Goal: Task Accomplishment & Management: Manage account settings

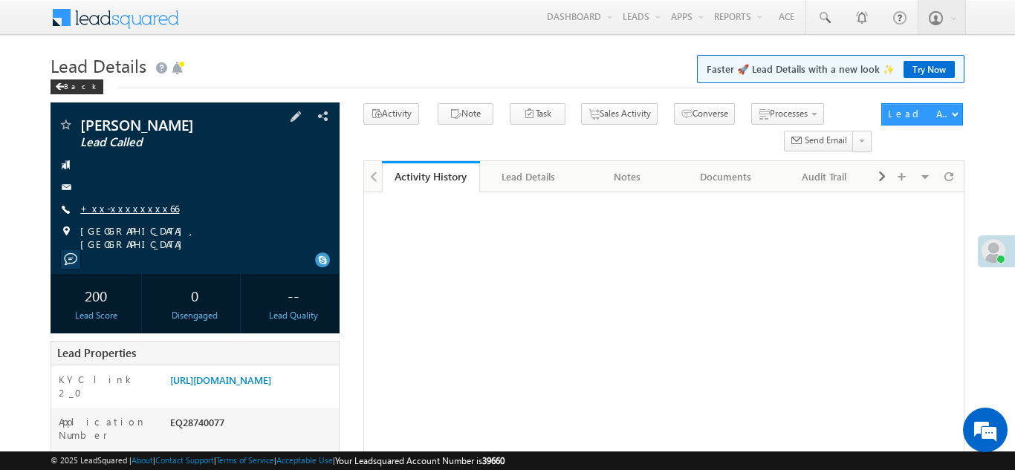
click at [117, 211] on link "+xx-xxxxxxxx66" at bounding box center [129, 208] width 99 height 13
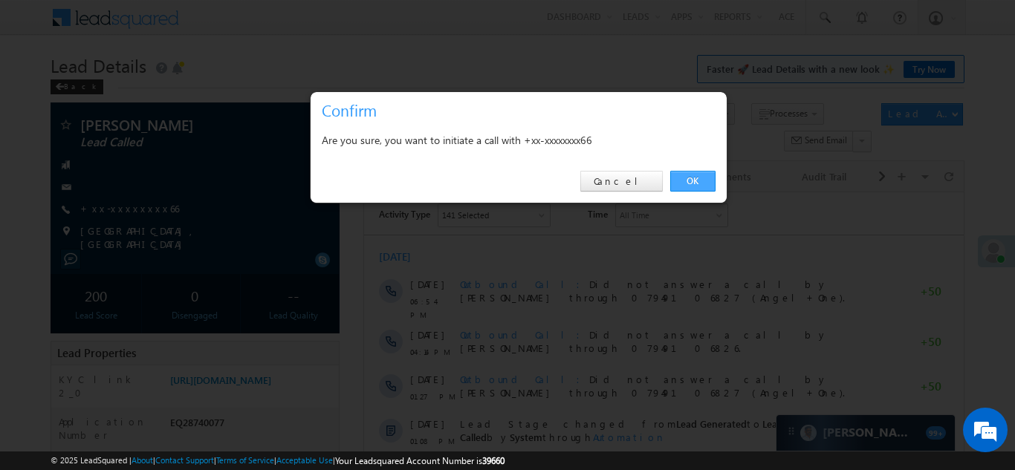
click at [697, 180] on link "OK" at bounding box center [692, 181] width 45 height 21
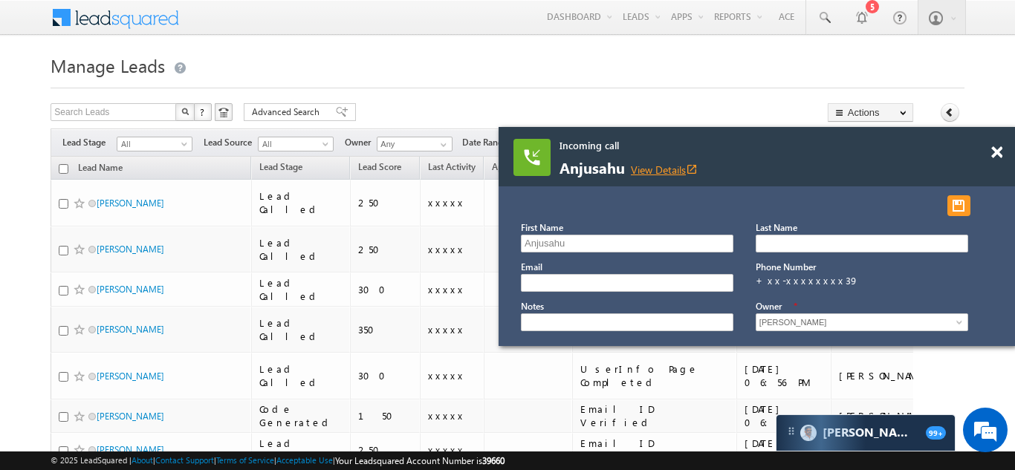
click at [661, 170] on link "View Details open_in_new" at bounding box center [664, 170] width 67 height 14
click at [684, 168] on link "View Details open_in_new" at bounding box center [664, 170] width 67 height 14
click at [999, 149] on span at bounding box center [996, 152] width 11 height 13
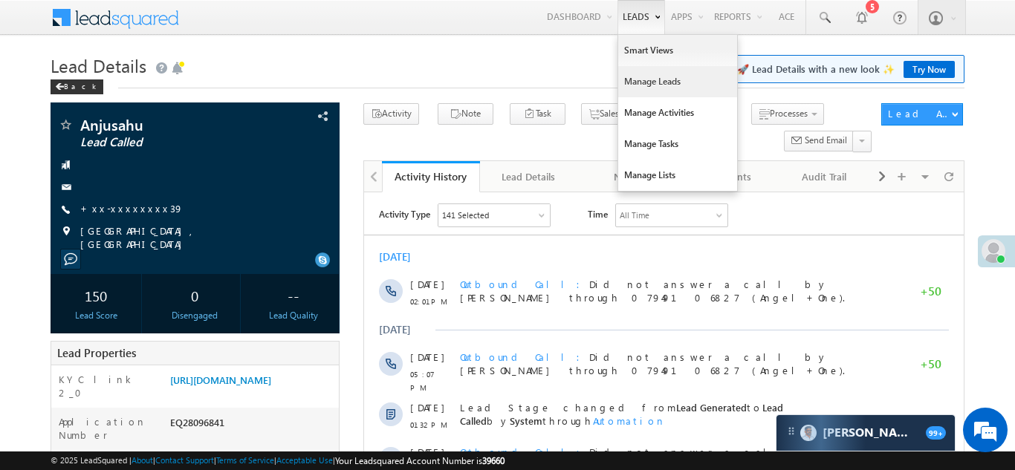
click at [647, 82] on link "Manage Leads" at bounding box center [677, 81] width 119 height 31
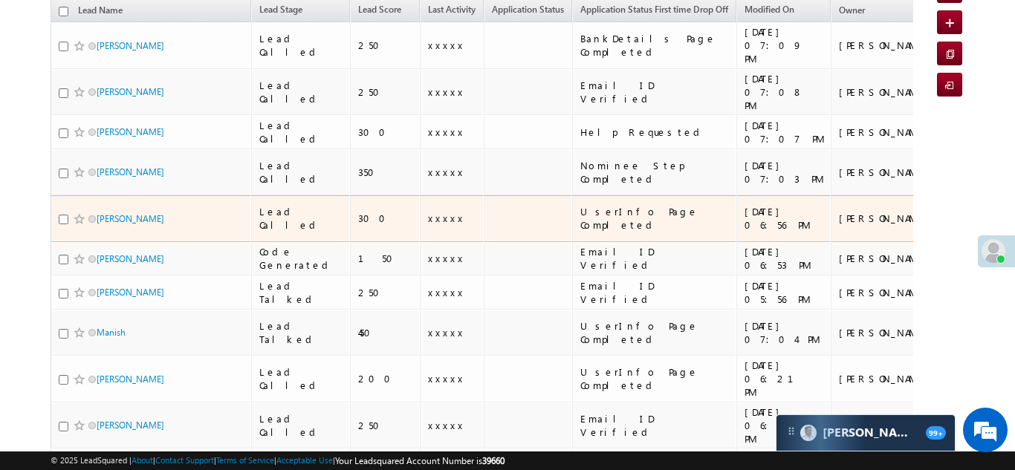
scroll to position [159, 0]
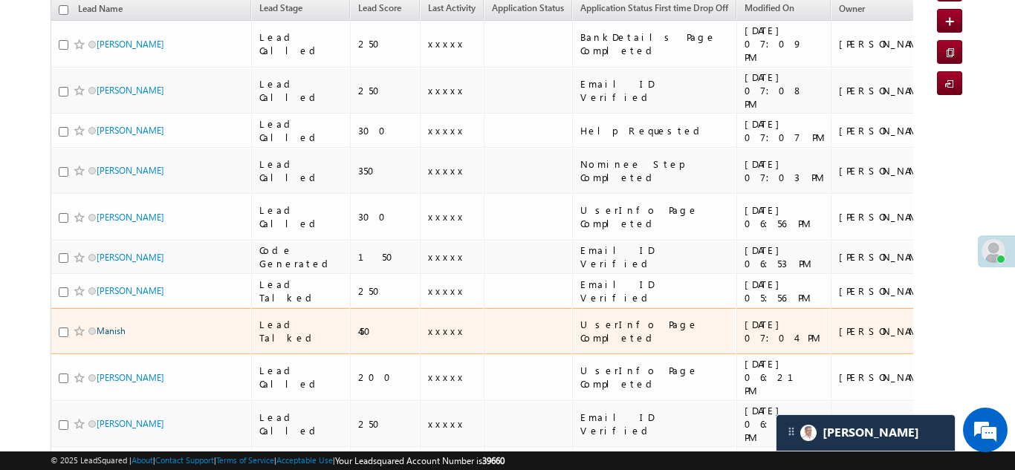
click at [100, 325] on link "Manish" at bounding box center [111, 330] width 29 height 11
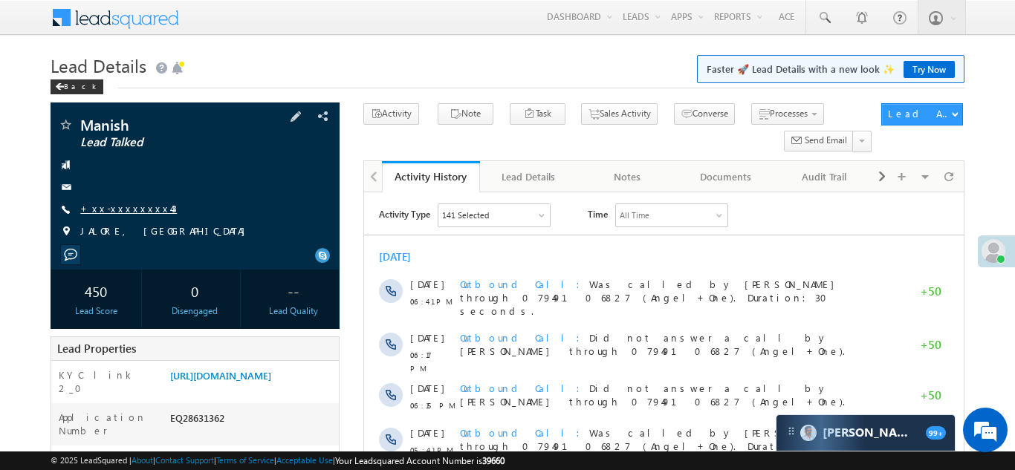
click at [128, 209] on link "+xx-xxxxxxxx43" at bounding box center [128, 208] width 97 height 13
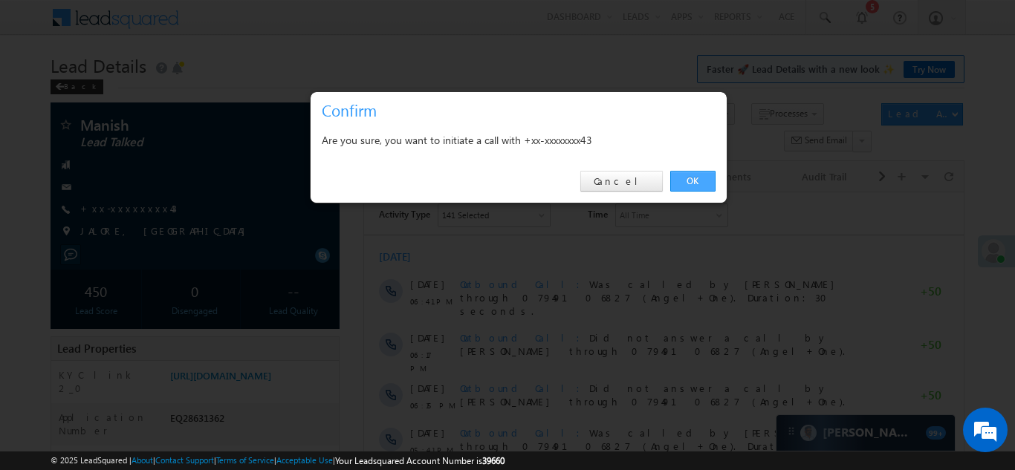
click at [694, 180] on link "OK" at bounding box center [692, 181] width 45 height 21
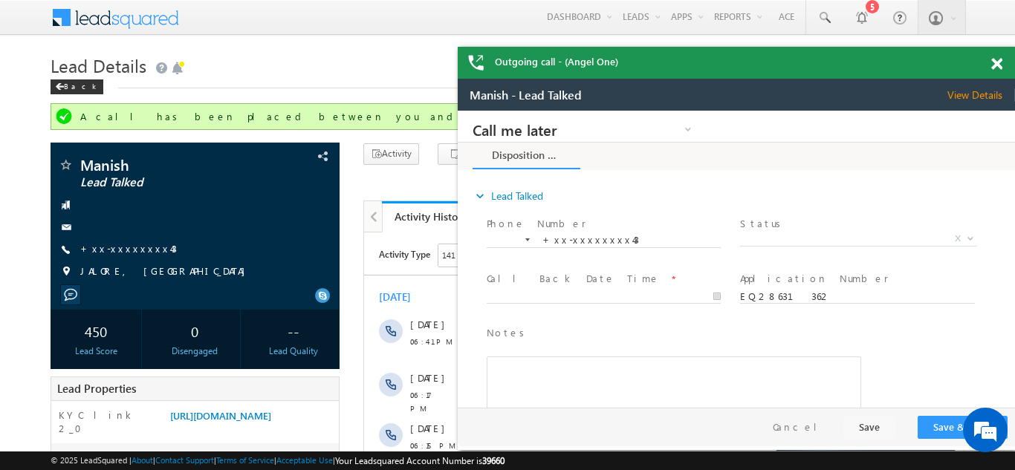
click at [998, 60] on span at bounding box center [996, 64] width 11 height 13
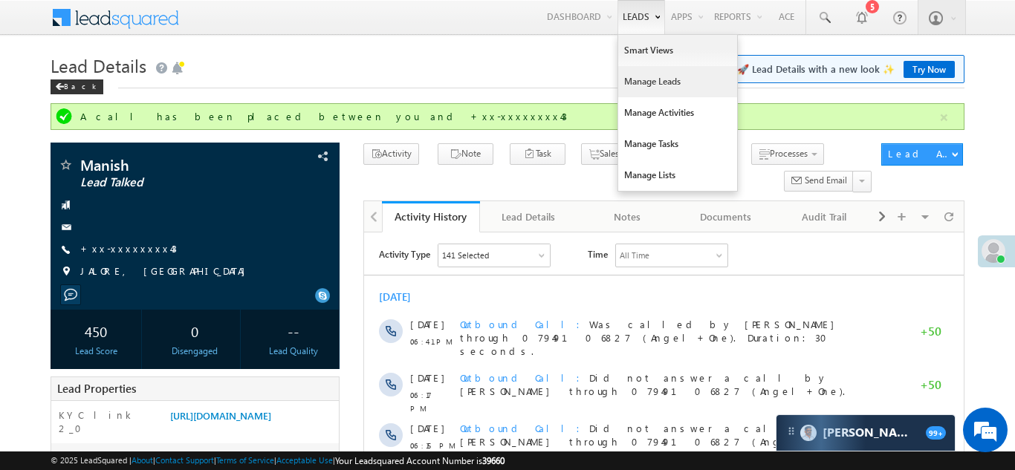
click at [636, 85] on link "Manage Leads" at bounding box center [677, 81] width 119 height 31
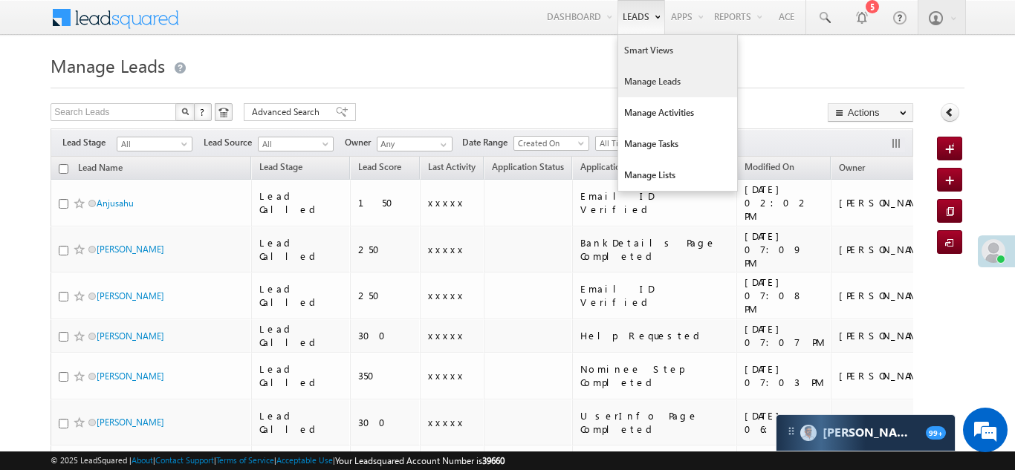
click at [645, 56] on link "Smart Views" at bounding box center [677, 50] width 119 height 31
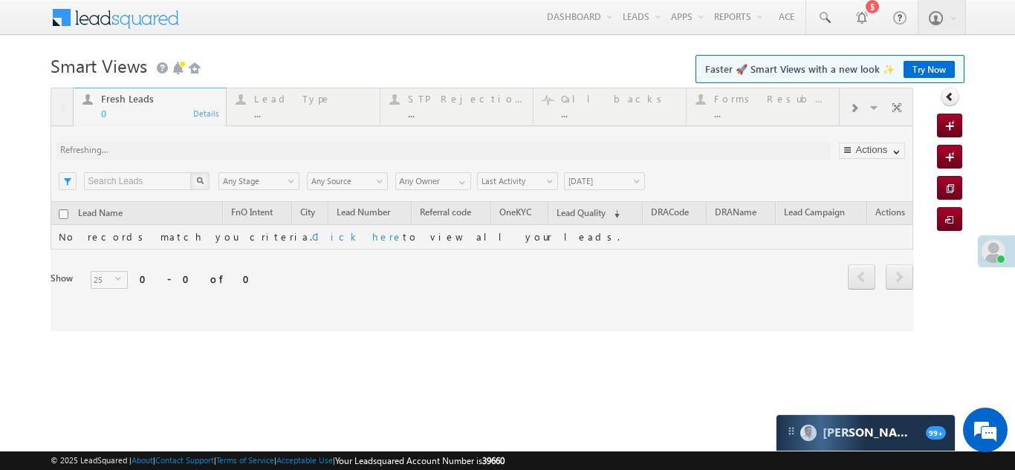
click at [855, 108] on div at bounding box center [482, 210] width 862 height 244
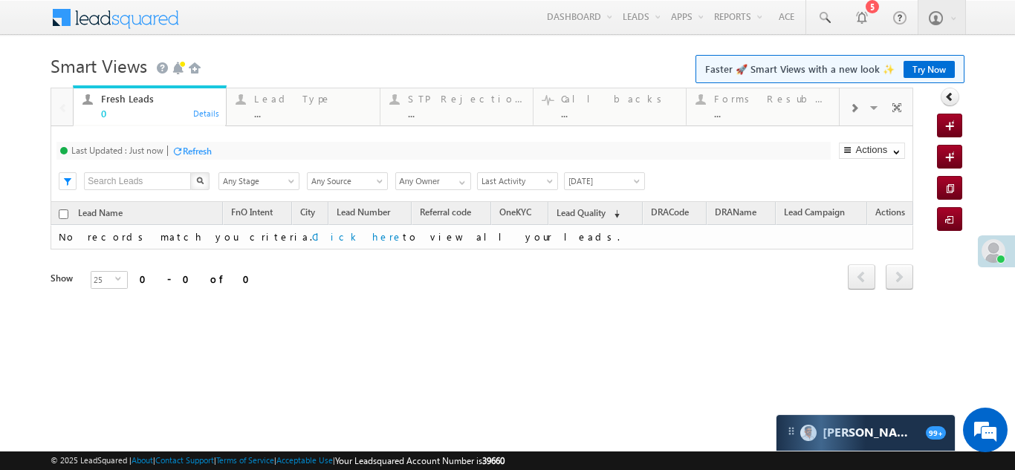
click at [855, 108] on span at bounding box center [853, 109] width 9 height 12
click at [741, 106] on div "Coded Today ..." at bounding box center [773, 104] width 116 height 29
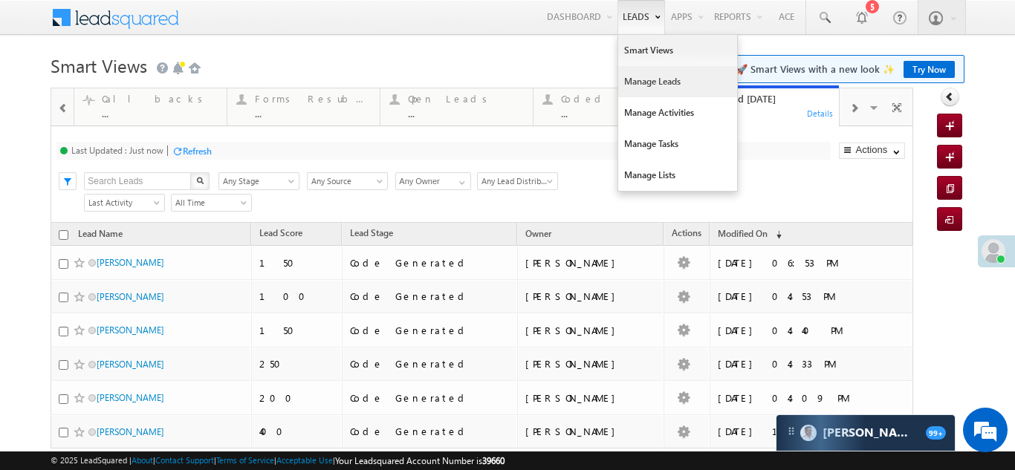
click at [631, 75] on link "Manage Leads" at bounding box center [677, 81] width 119 height 31
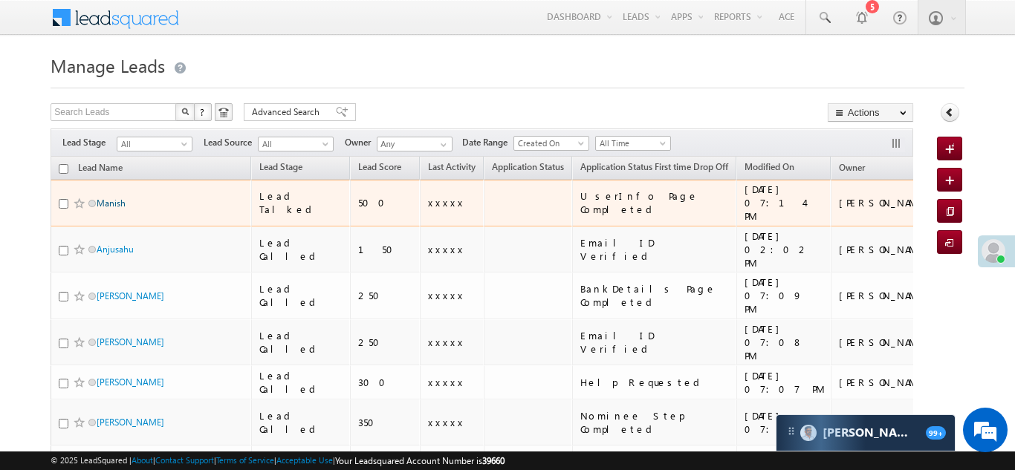
click at [115, 198] on link "Manish" at bounding box center [111, 203] width 29 height 11
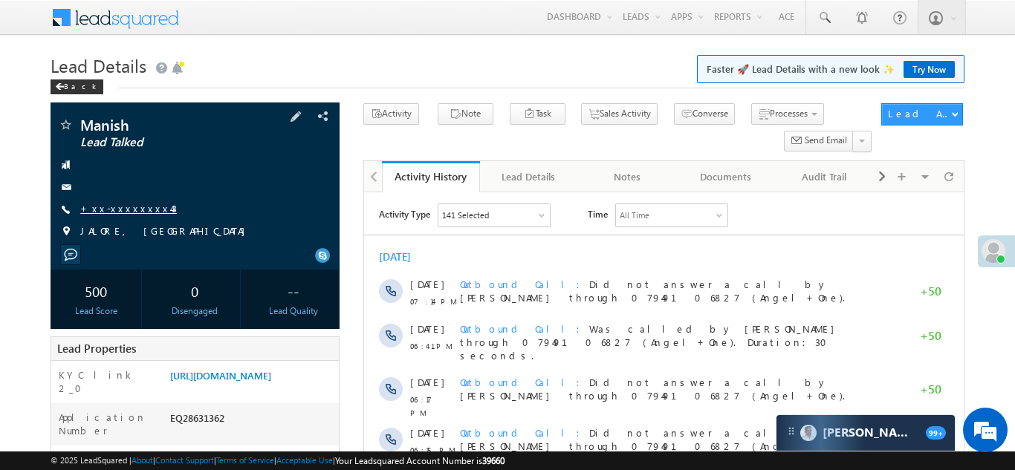
click at [127, 214] on link "+xx-xxxxxxxx43" at bounding box center [128, 208] width 97 height 13
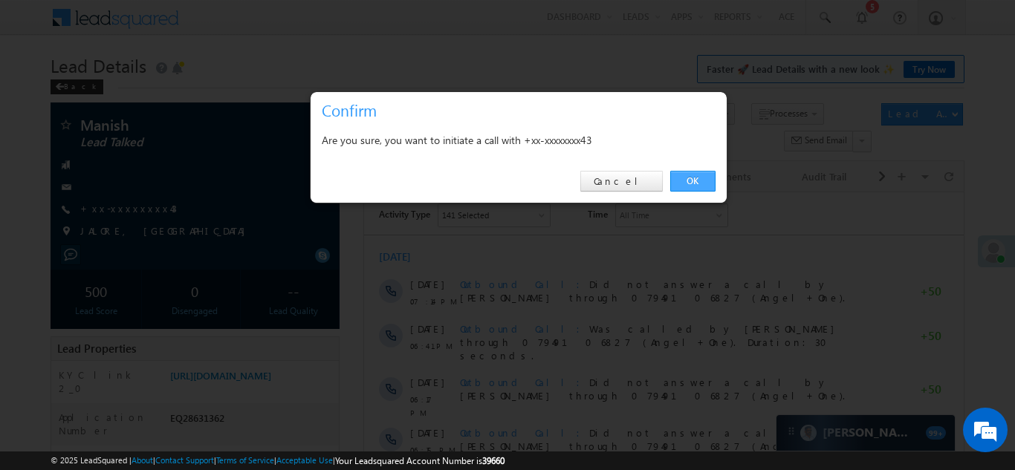
click at [695, 179] on link "OK" at bounding box center [692, 181] width 45 height 21
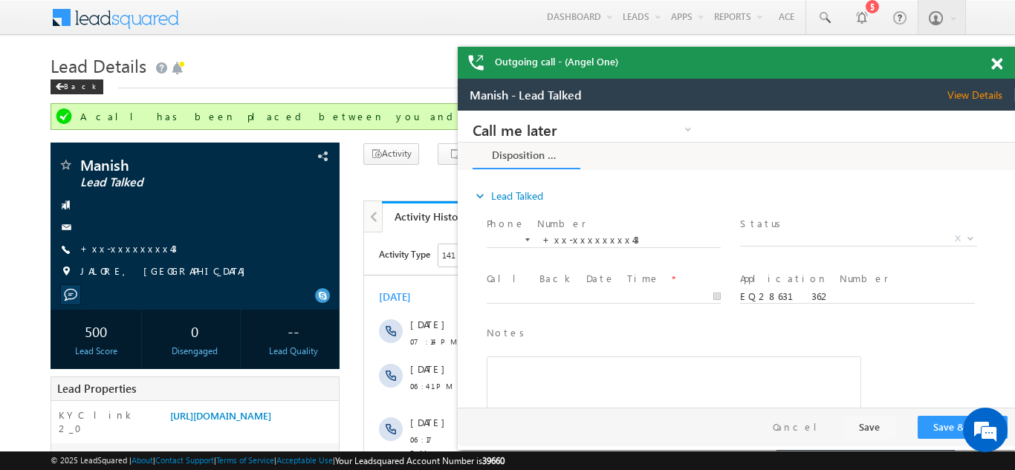
click at [999, 62] on span at bounding box center [996, 64] width 11 height 13
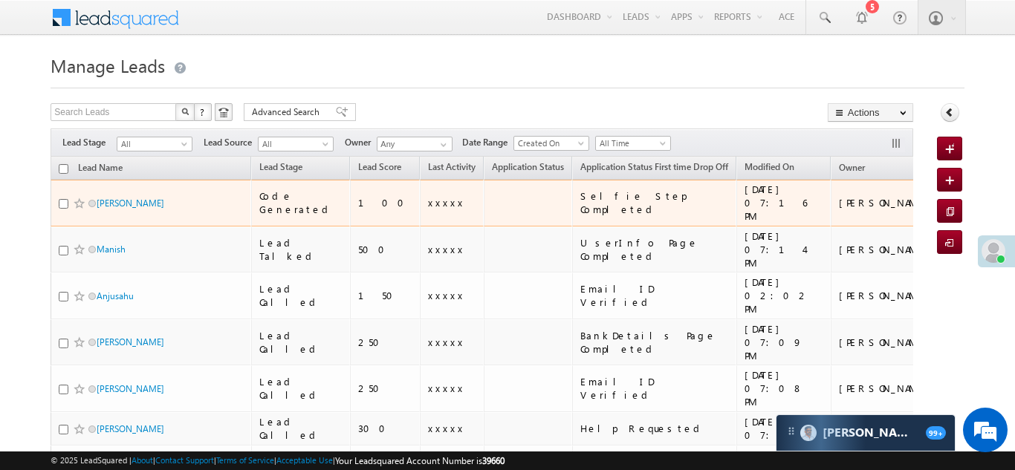
click at [581, 202] on div "Selfie Step Completed" at bounding box center [654, 202] width 149 height 27
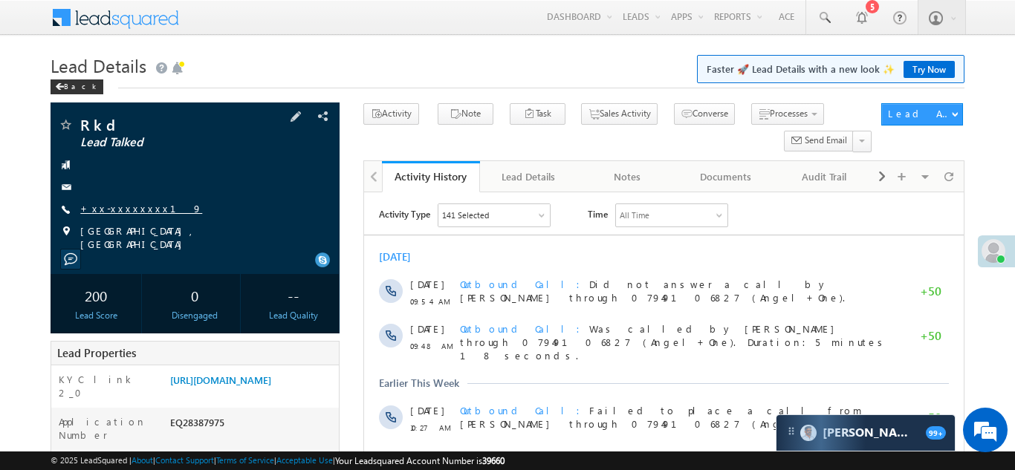
click at [123, 204] on link "+xx-xxxxxxxx19" at bounding box center [141, 208] width 122 height 13
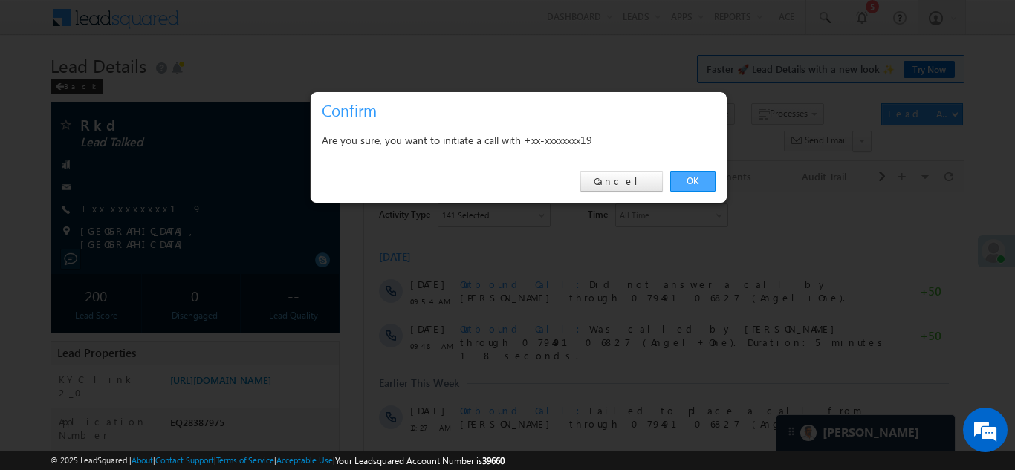
click at [683, 183] on link "OK" at bounding box center [692, 181] width 45 height 21
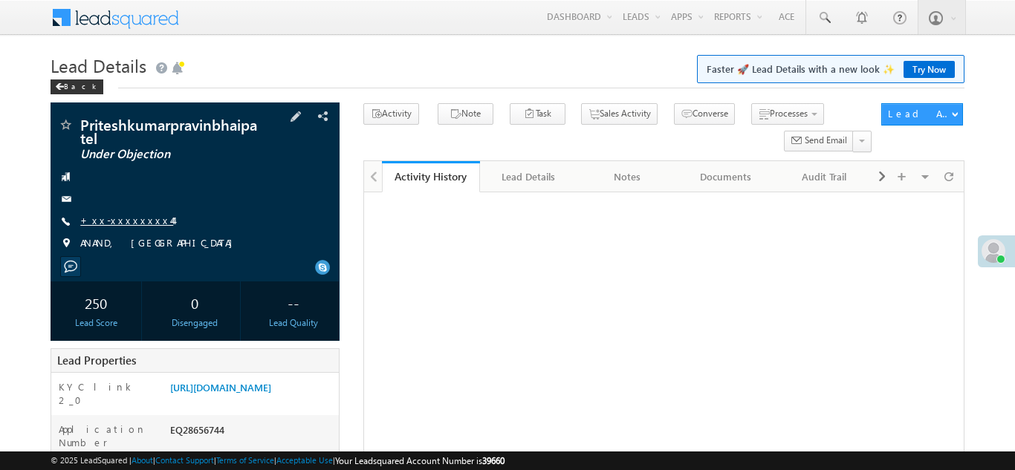
click at [121, 221] on link "+xx-xxxxxxxx44" at bounding box center [126, 220] width 93 height 13
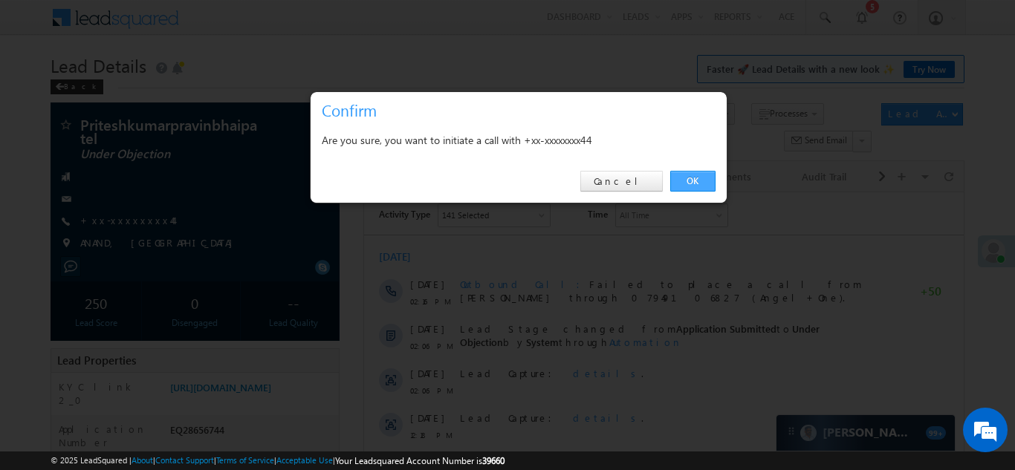
click at [685, 181] on link "OK" at bounding box center [692, 181] width 45 height 21
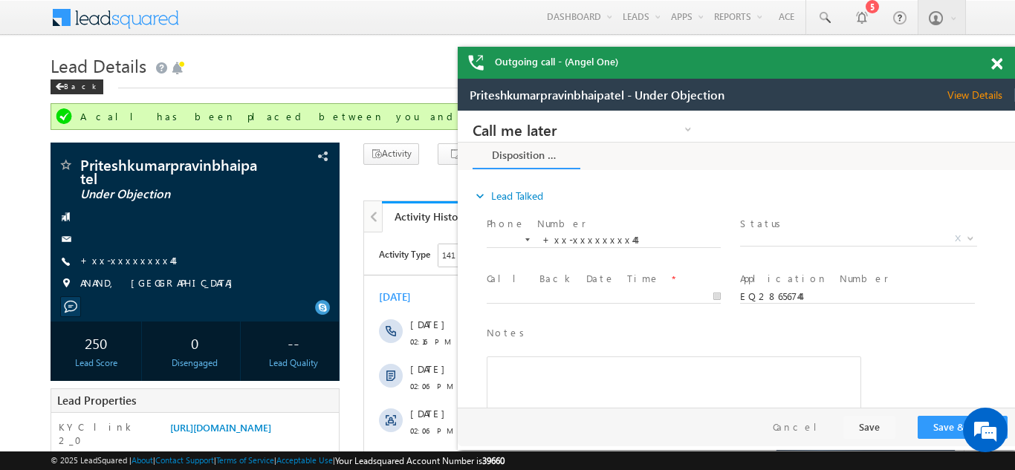
click at [993, 65] on span at bounding box center [996, 64] width 11 height 13
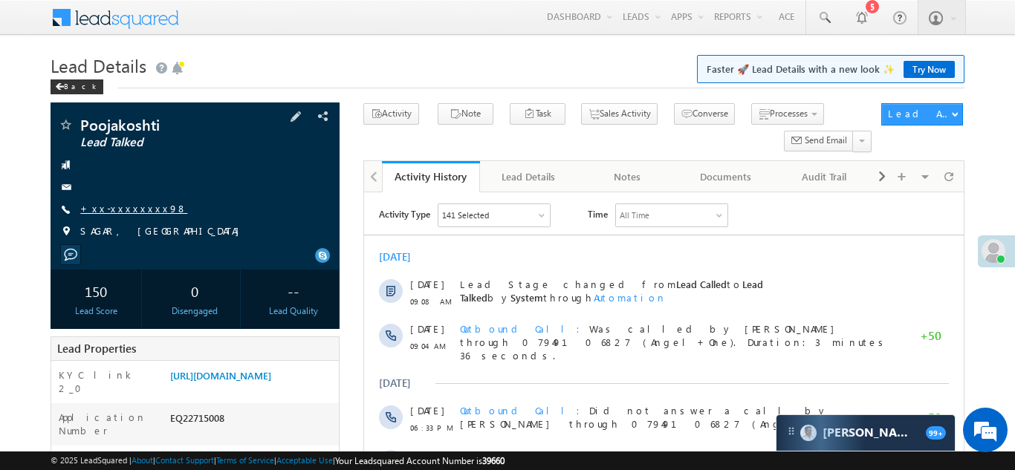
click at [123, 212] on link "+xx-xxxxxxxx98" at bounding box center [133, 208] width 107 height 13
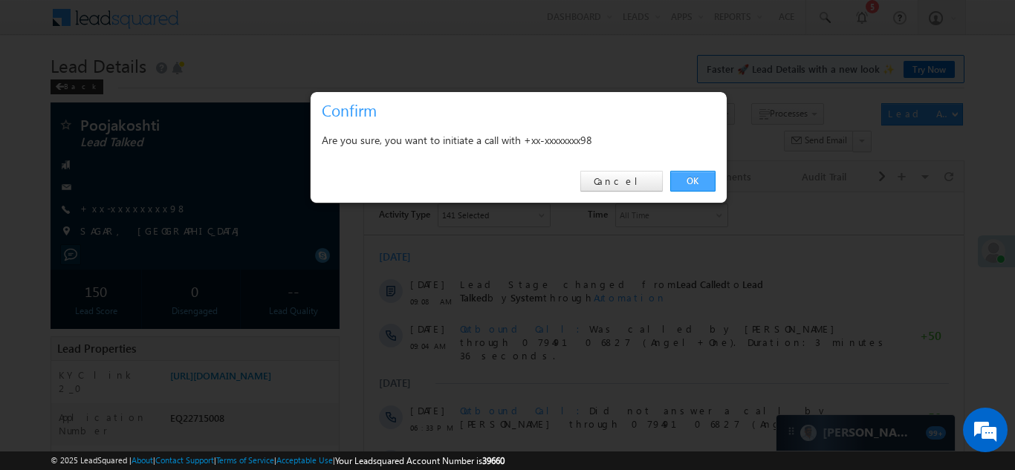
click at [692, 178] on link "OK" at bounding box center [692, 181] width 45 height 21
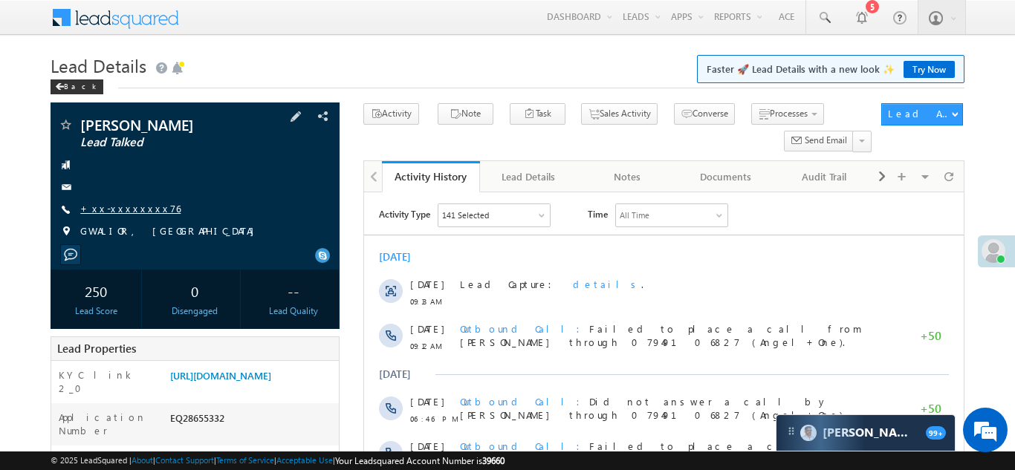
click at [116, 205] on link "+xx-xxxxxxxx76" at bounding box center [130, 208] width 100 height 13
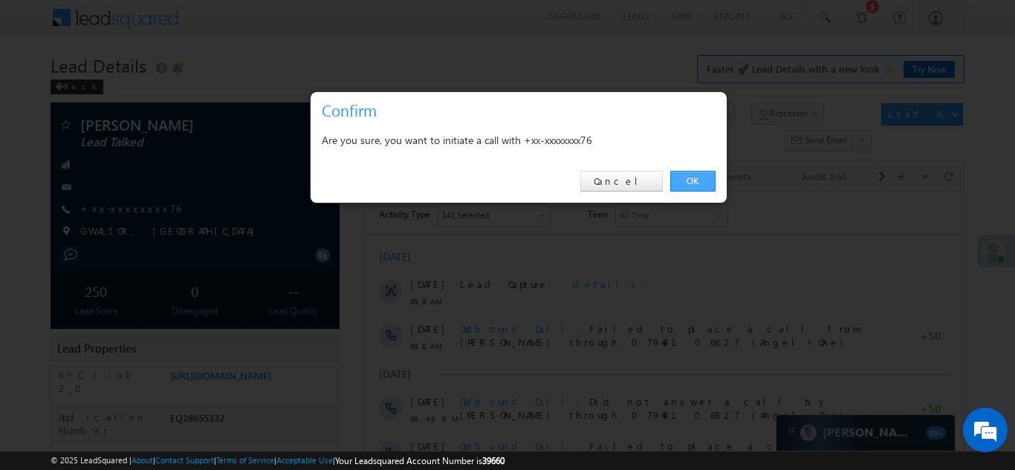
click at [690, 179] on link "OK" at bounding box center [692, 181] width 45 height 21
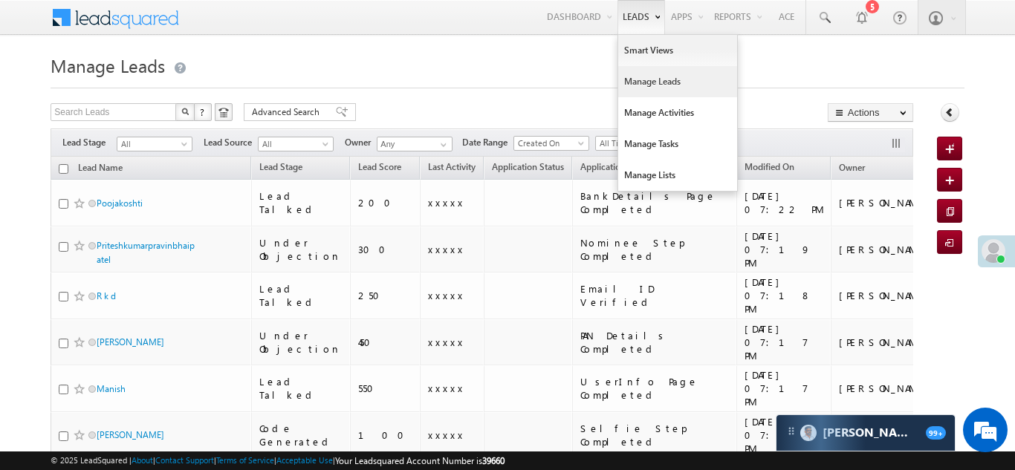
click at [637, 77] on link "Manage Leads" at bounding box center [677, 81] width 119 height 31
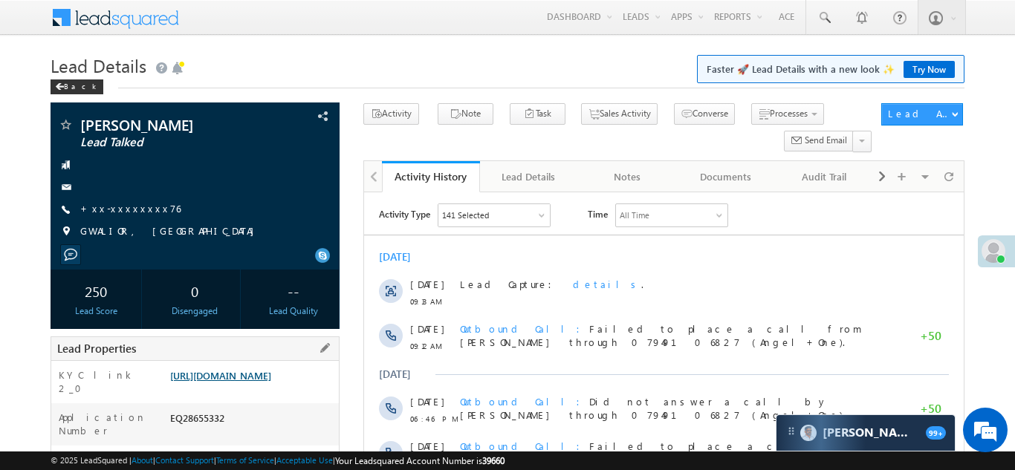
click at [245, 382] on link "https://angelbroking1-pk3em7sa.customui-test.leadsquared.com?leadId=22d01e29-56…" at bounding box center [220, 375] width 101 height 13
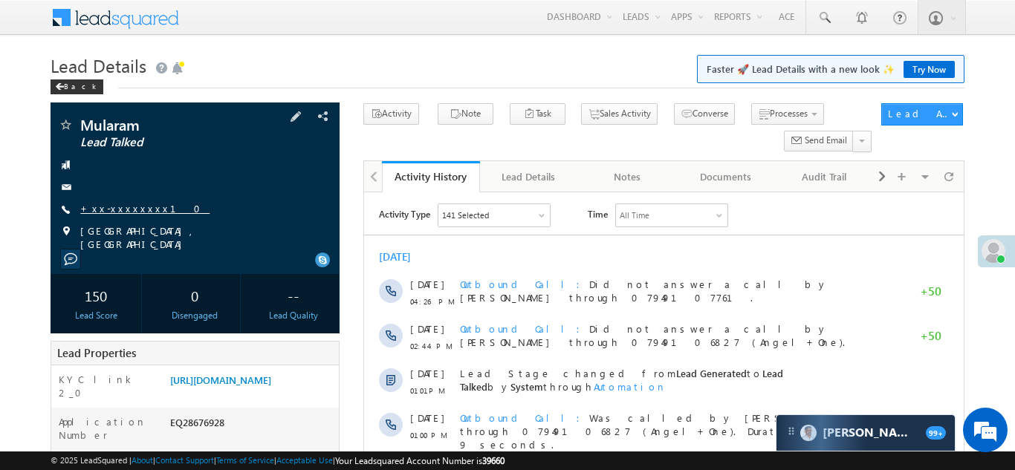
click at [117, 204] on link "+xx-xxxxxxxx10" at bounding box center [144, 208] width 129 height 13
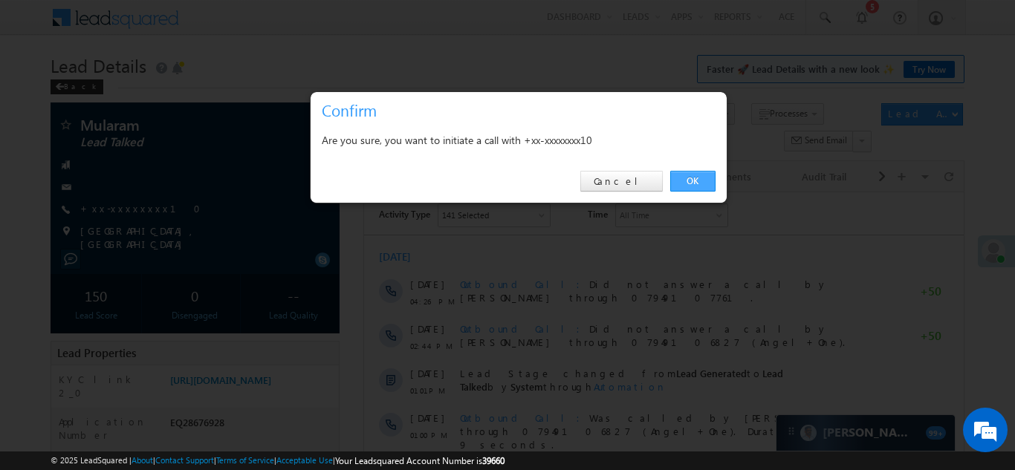
click at [684, 176] on link "OK" at bounding box center [692, 181] width 45 height 21
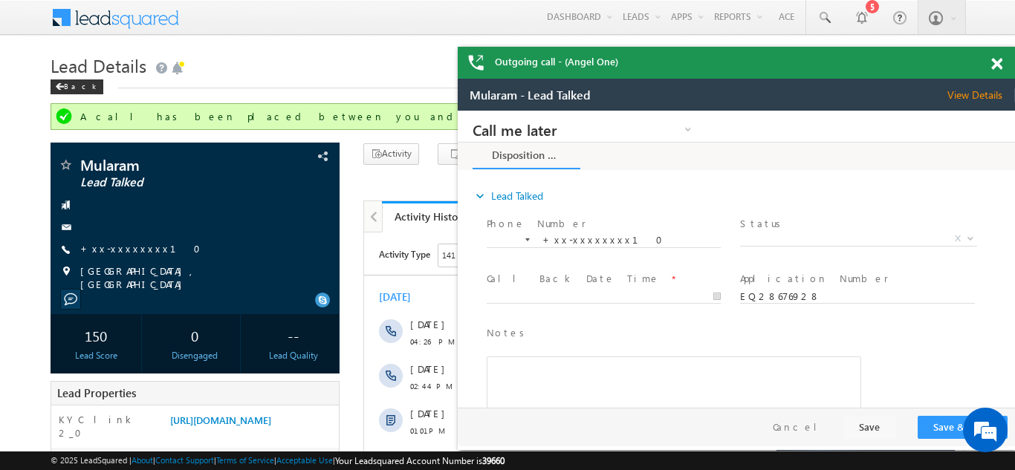
click at [995, 62] on span at bounding box center [996, 64] width 11 height 13
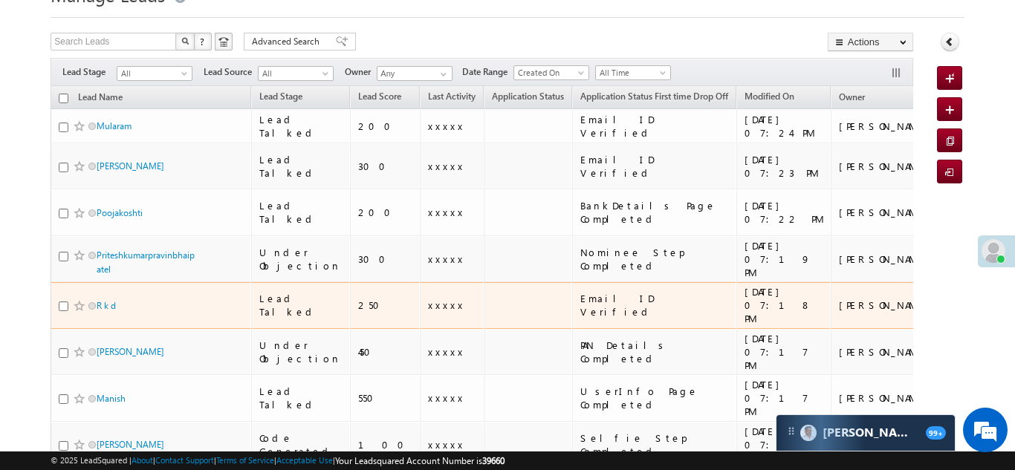
scroll to position [76, 0]
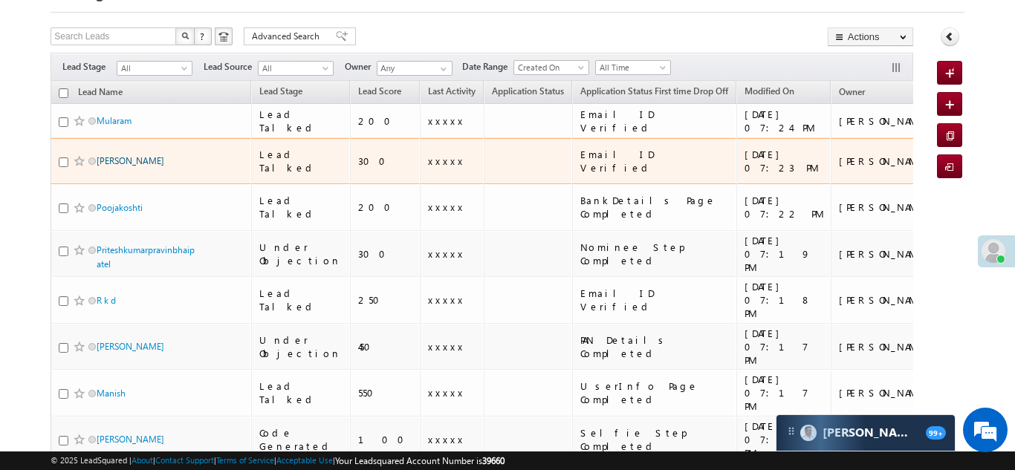
click at [146, 155] on link "[PERSON_NAME]" at bounding box center [131, 160] width 68 height 11
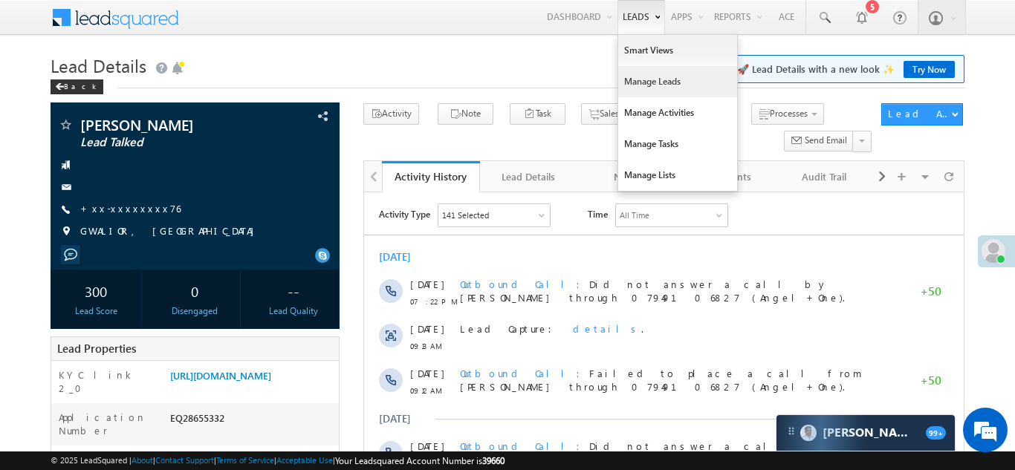
click at [642, 79] on link "Manage Leads" at bounding box center [677, 81] width 119 height 31
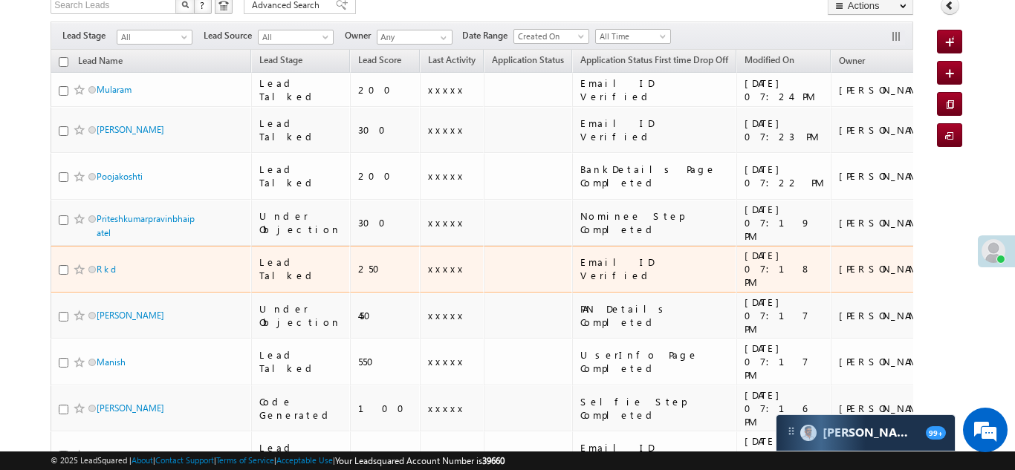
scroll to position [119, 0]
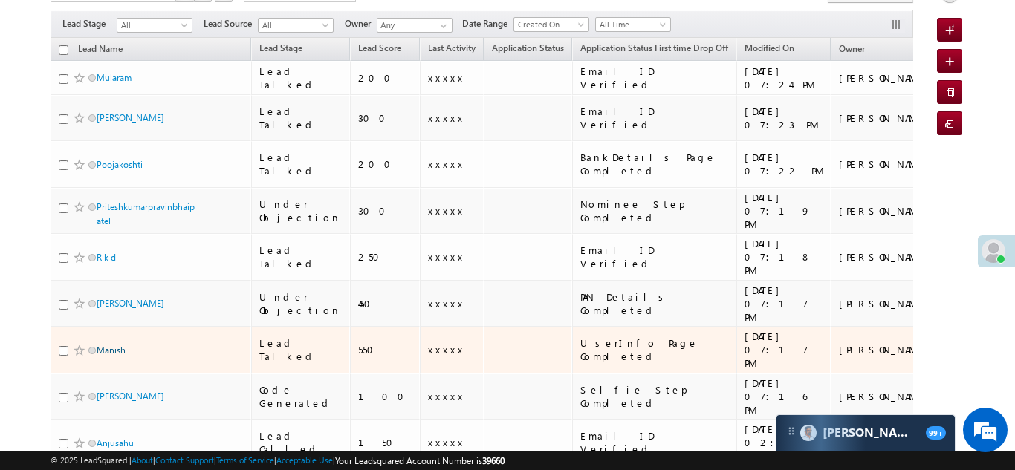
click at [111, 345] on link "Manish" at bounding box center [111, 350] width 29 height 11
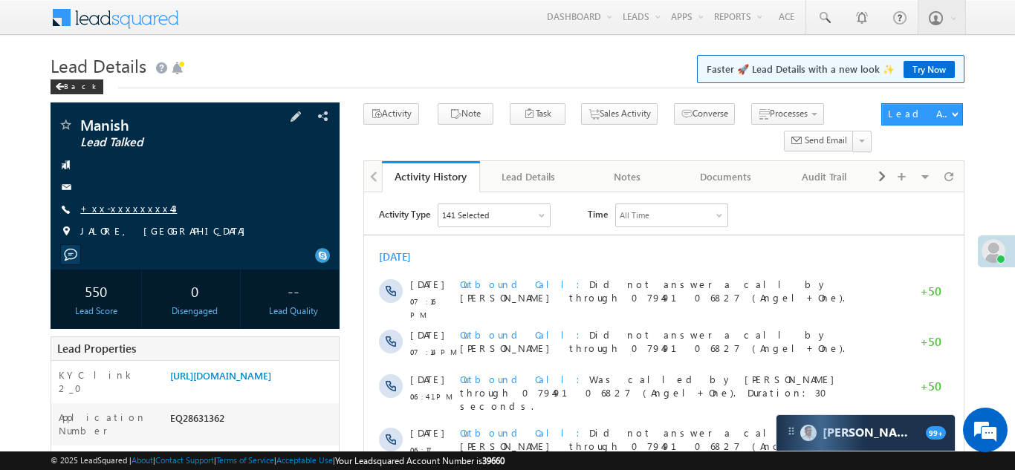
click at [118, 206] on link "+xx-xxxxxxxx43" at bounding box center [128, 208] width 97 height 13
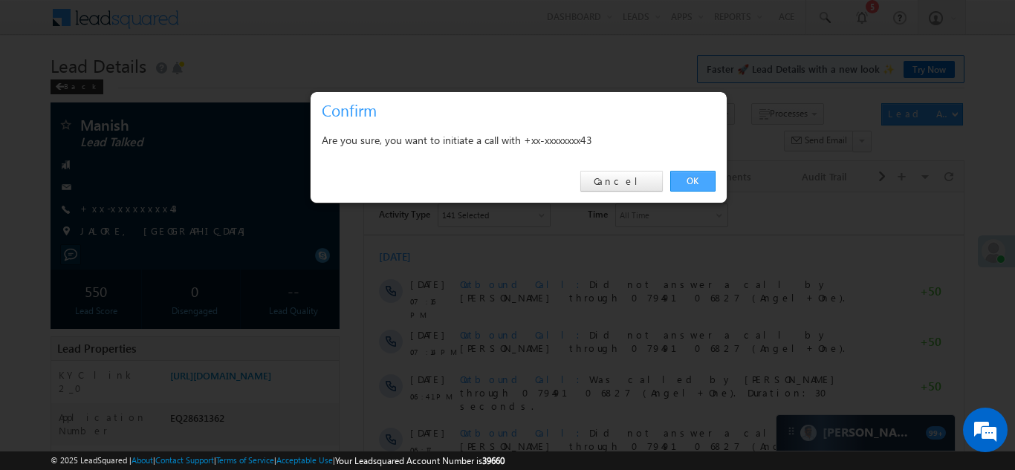
click at [690, 180] on link "OK" at bounding box center [692, 181] width 45 height 21
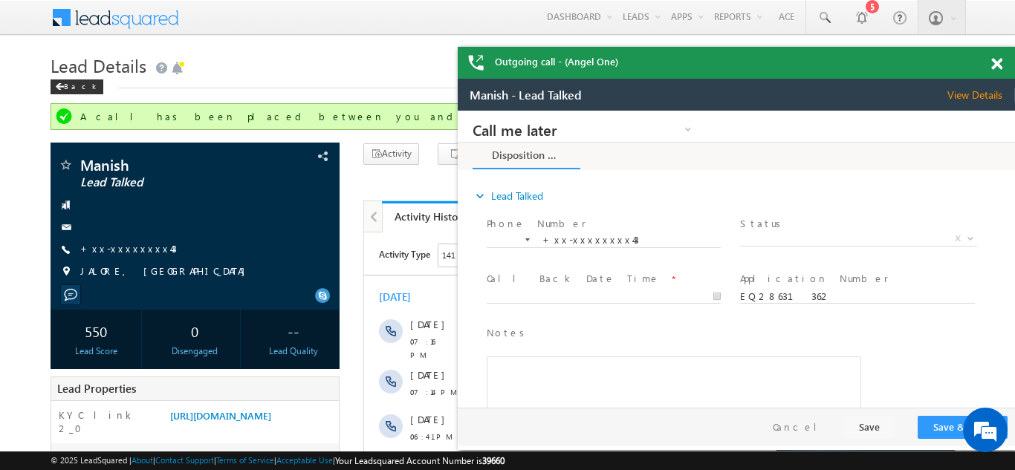
click at [994, 63] on span at bounding box center [996, 64] width 11 height 13
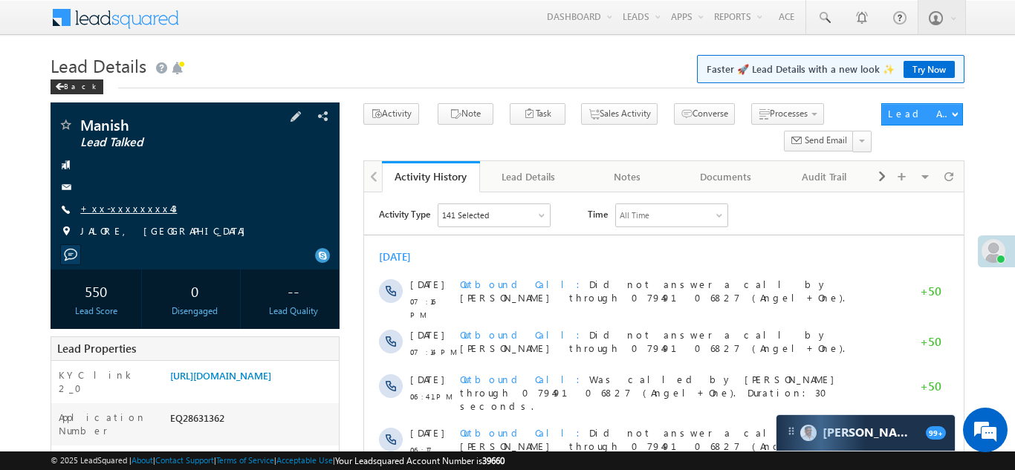
click at [113, 207] on link "+xx-xxxxxxxx43" at bounding box center [128, 208] width 97 height 13
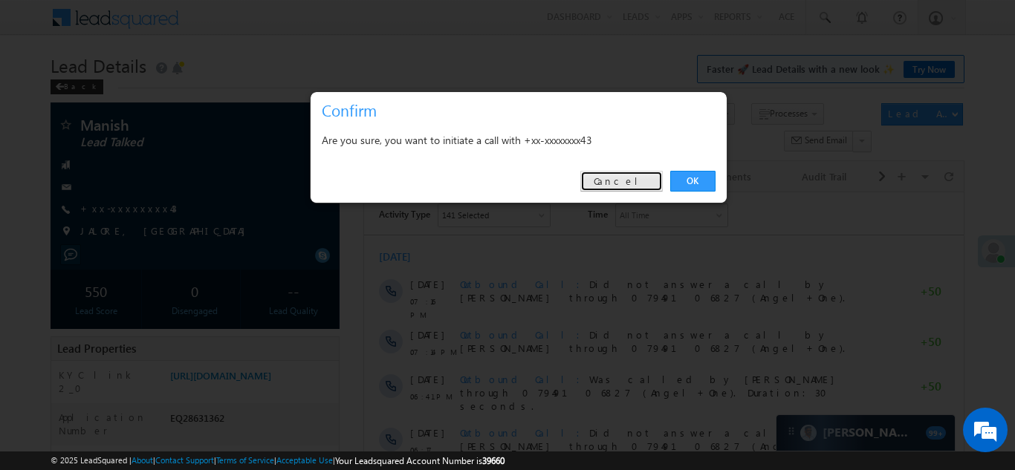
click at [639, 180] on link "Cancel" at bounding box center [621, 181] width 82 height 21
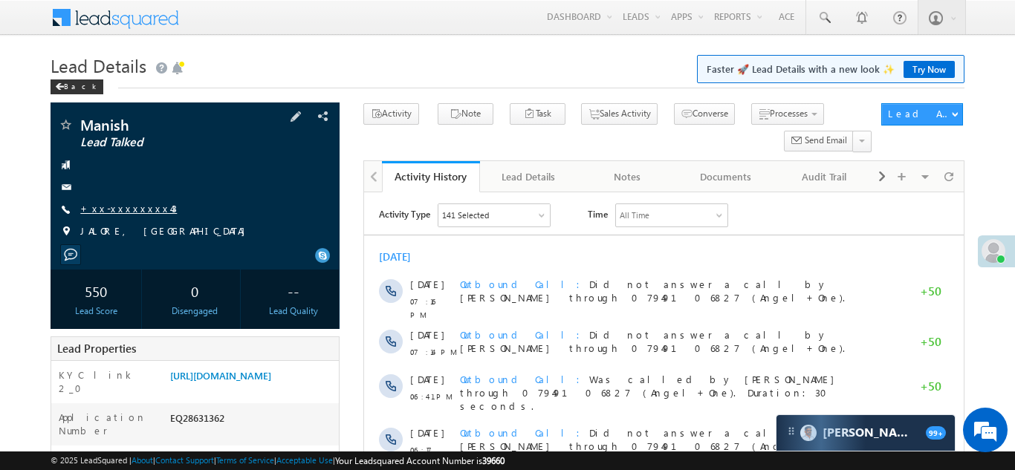
click at [137, 212] on link "+xx-xxxxxxxx43" at bounding box center [128, 208] width 97 height 13
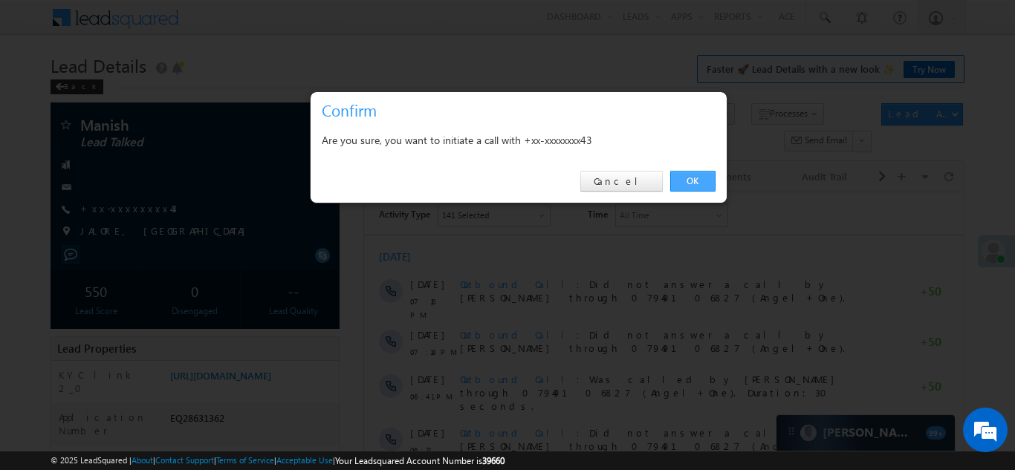
click at [685, 180] on link "OK" at bounding box center [692, 181] width 45 height 21
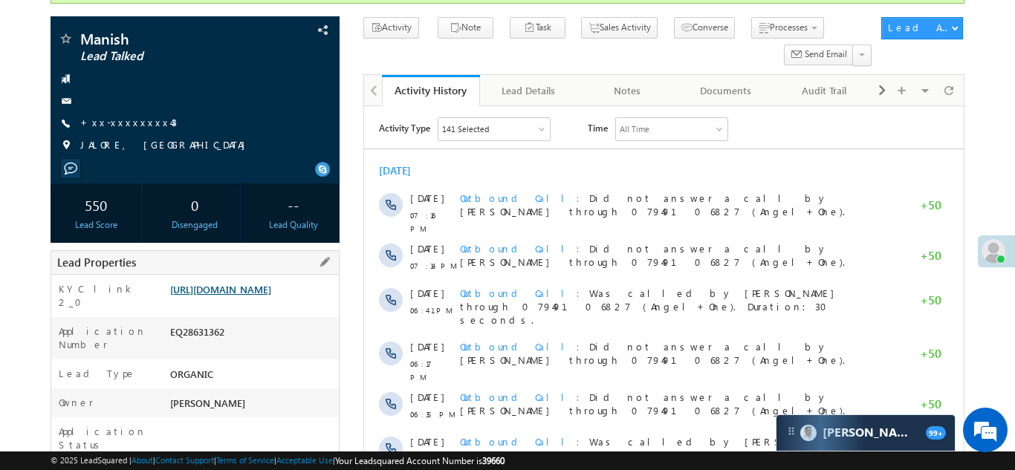
click at [243, 283] on link "[URL][DOMAIN_NAME]" at bounding box center [220, 289] width 101 height 13
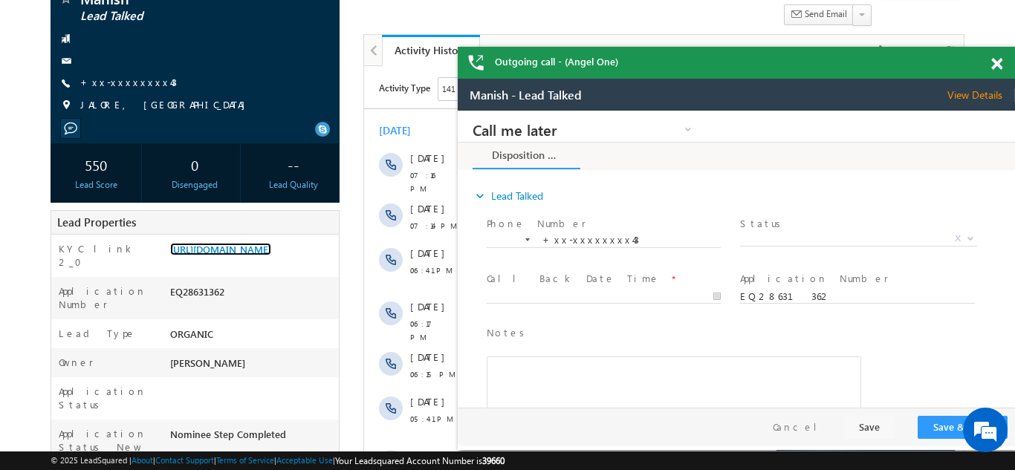
click at [995, 64] on span at bounding box center [996, 64] width 11 height 13
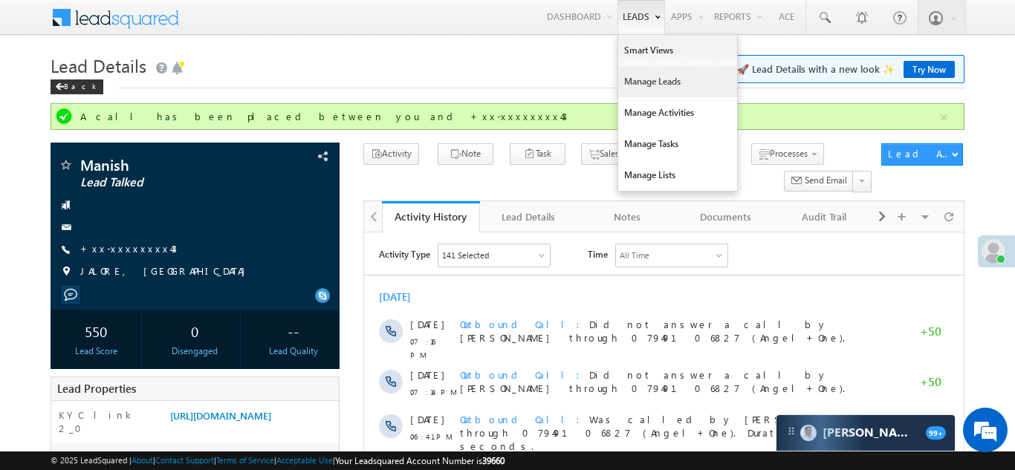
click at [645, 77] on link "Manage Leads" at bounding box center [677, 81] width 119 height 31
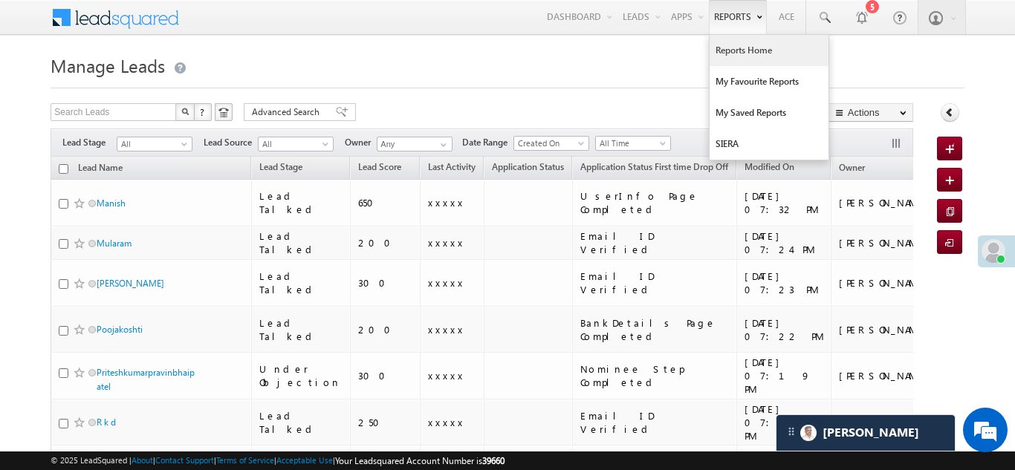
click at [735, 52] on link "Reports Home" at bounding box center [768, 50] width 119 height 31
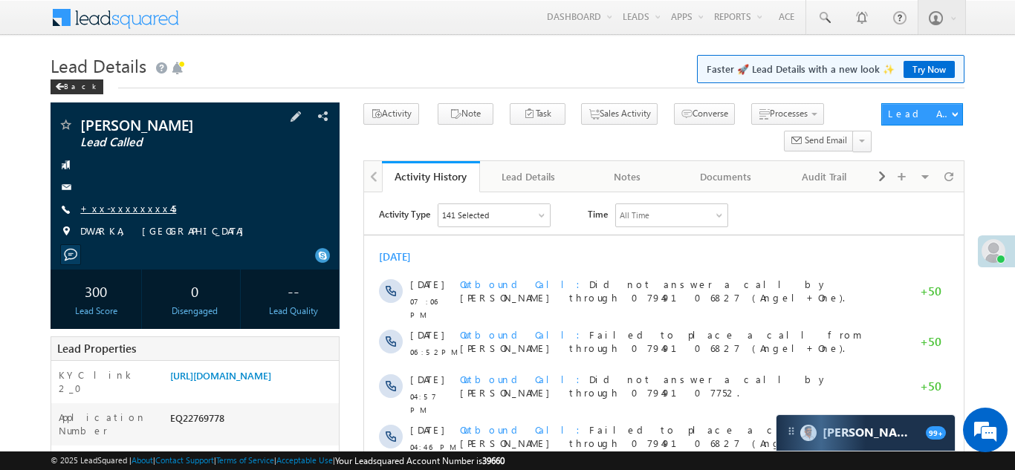
click at [109, 210] on link "+xx-xxxxxxxx45" at bounding box center [128, 208] width 96 height 13
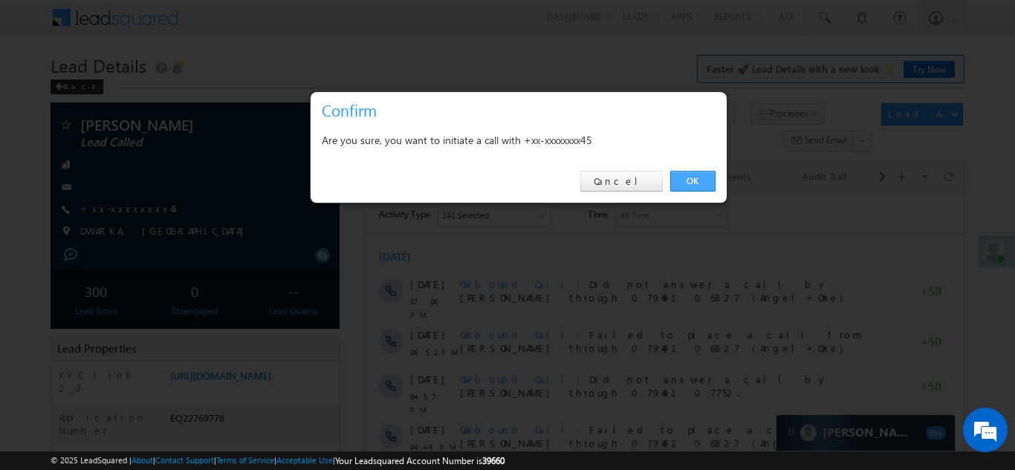
click at [686, 177] on link "OK" at bounding box center [692, 181] width 45 height 21
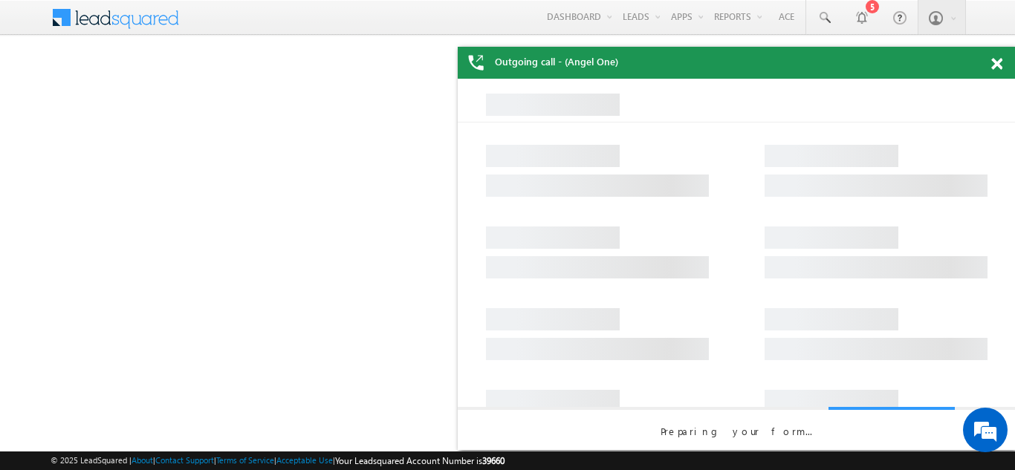
click at [998, 65] on span at bounding box center [996, 64] width 11 height 13
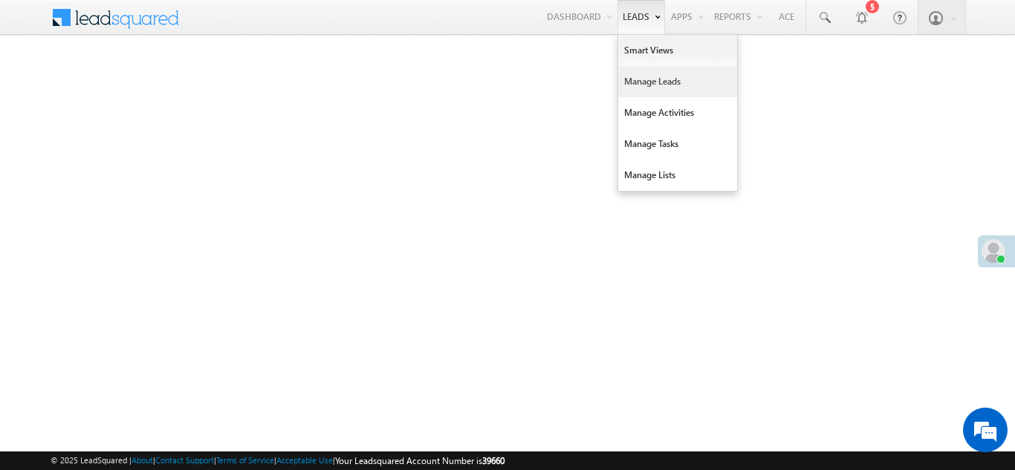
click at [634, 79] on link "Manage Leads" at bounding box center [677, 81] width 119 height 31
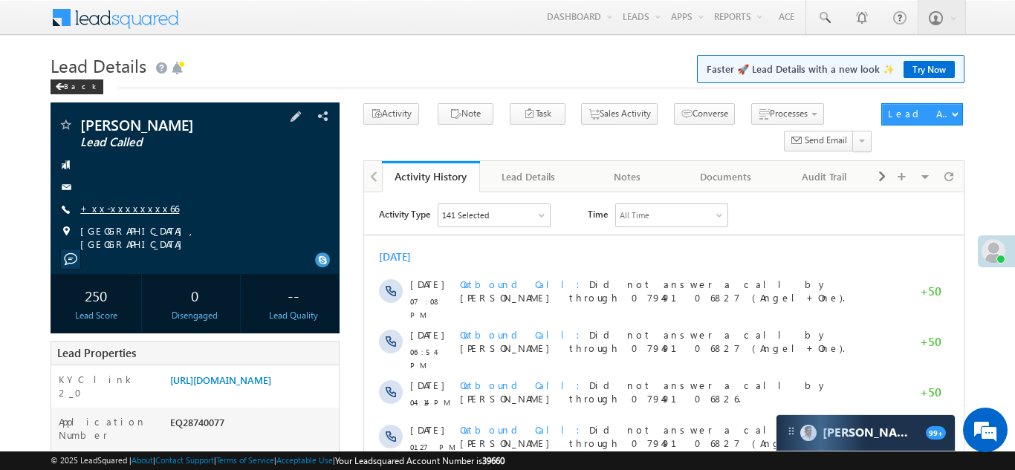
click at [127, 209] on link "+xx-xxxxxxxx66" at bounding box center [129, 208] width 99 height 13
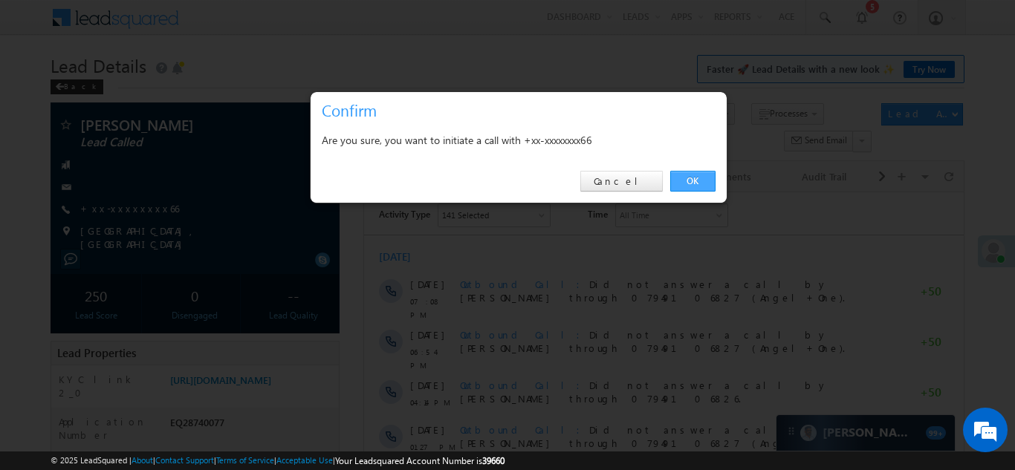
click at [692, 183] on link "OK" at bounding box center [692, 181] width 45 height 21
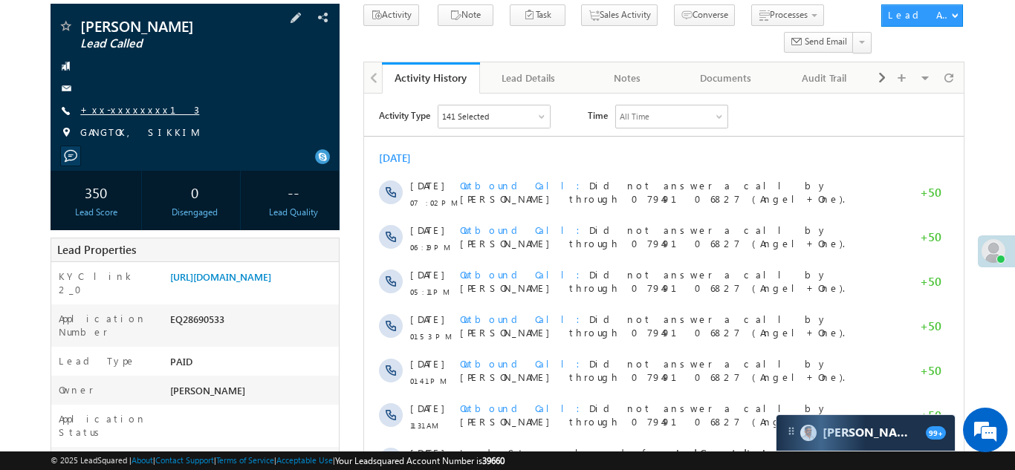
click at [134, 111] on link "+xx-xxxxxxxx13" at bounding box center [139, 109] width 119 height 13
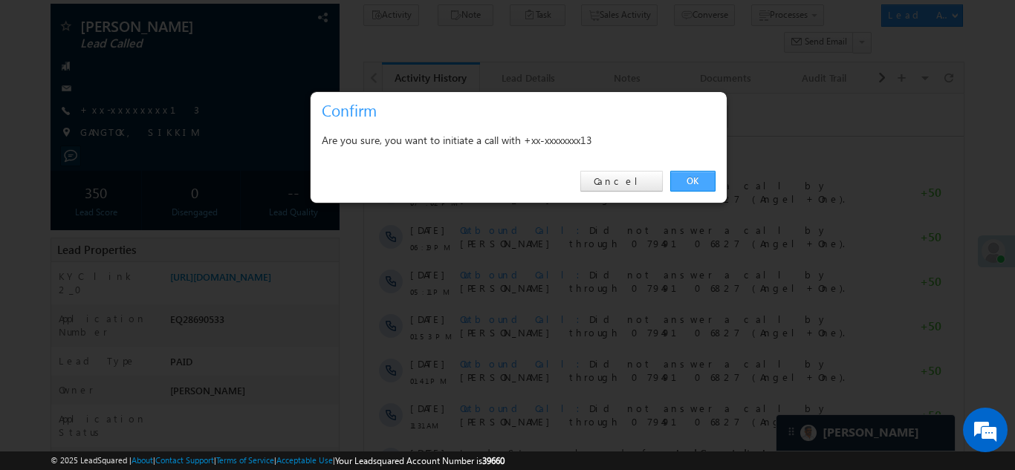
click at [687, 173] on link "OK" at bounding box center [692, 181] width 45 height 21
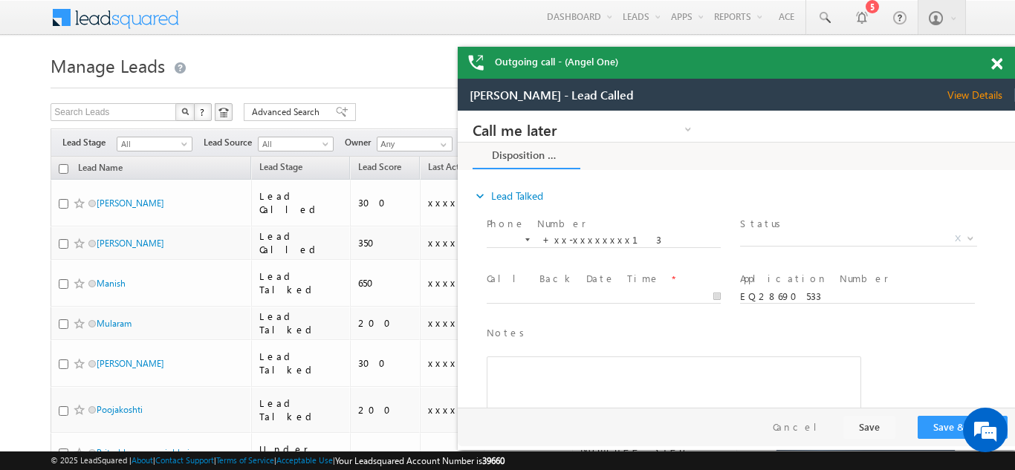
click at [998, 67] on span at bounding box center [996, 64] width 11 height 13
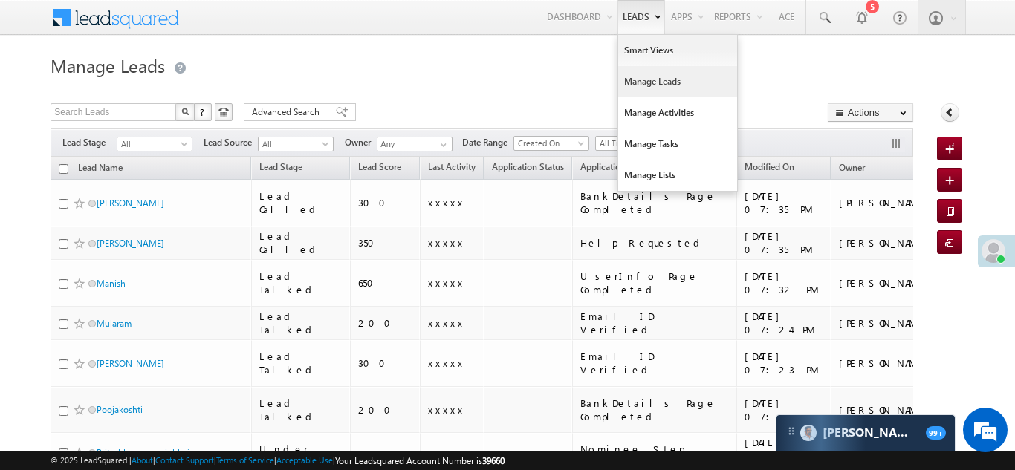
click at [647, 81] on link "Manage Leads" at bounding box center [677, 81] width 119 height 31
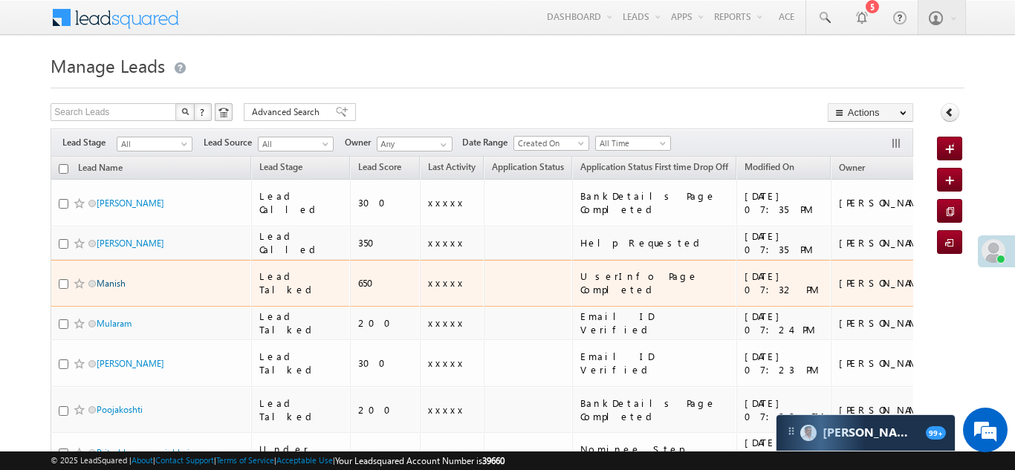
click at [112, 278] on link "Manish" at bounding box center [111, 283] width 29 height 11
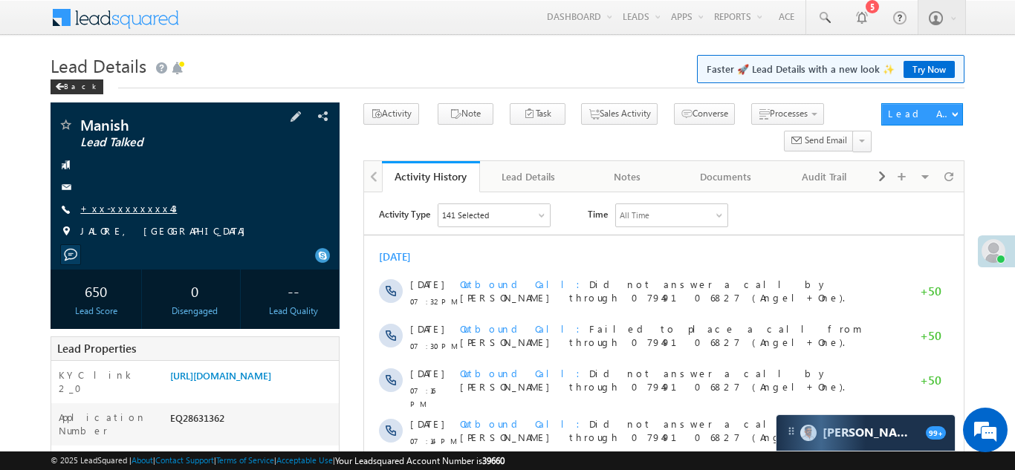
click at [117, 207] on link "+xx-xxxxxxxx43" at bounding box center [128, 208] width 97 height 13
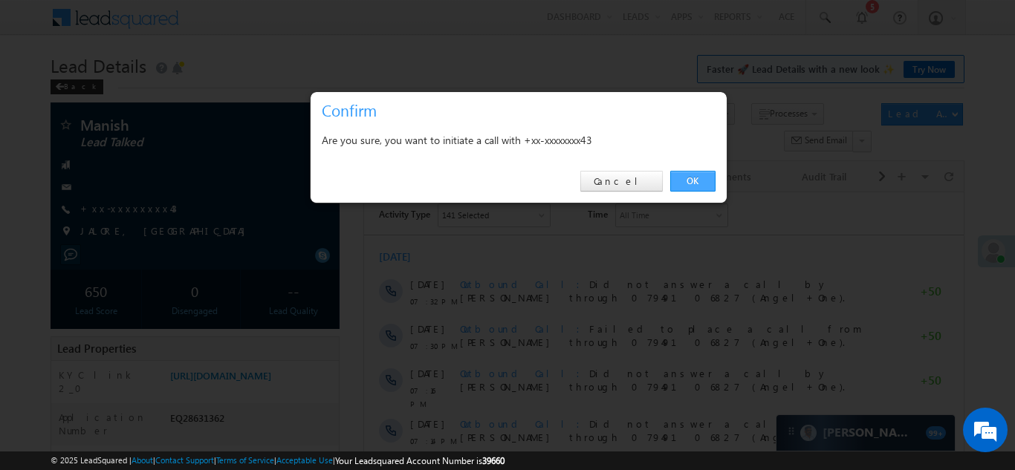
click at [692, 183] on link "OK" at bounding box center [692, 181] width 45 height 21
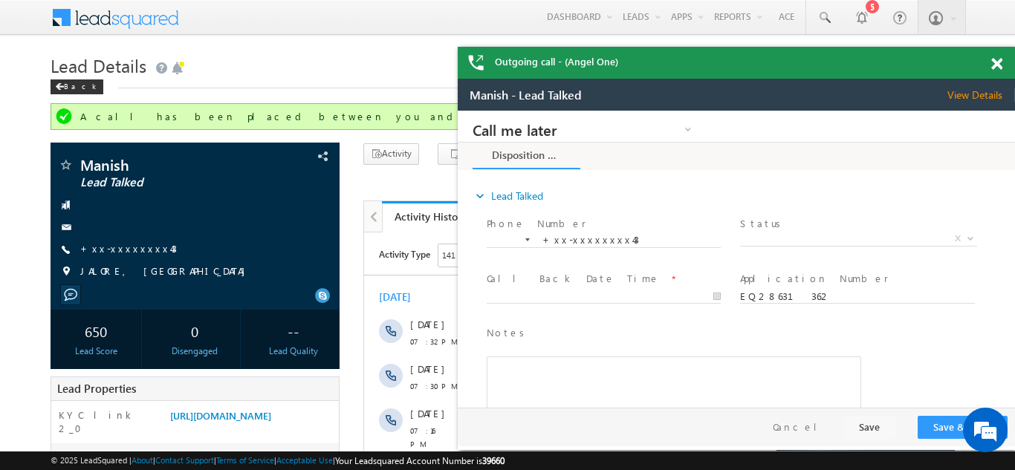
click at [995, 65] on span at bounding box center [996, 64] width 11 height 13
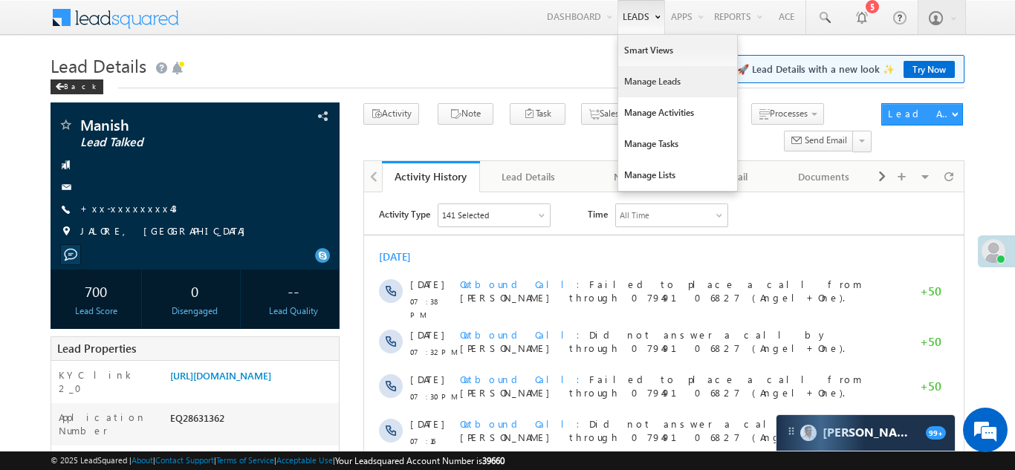
click at [639, 82] on link "Manage Leads" at bounding box center [677, 81] width 119 height 31
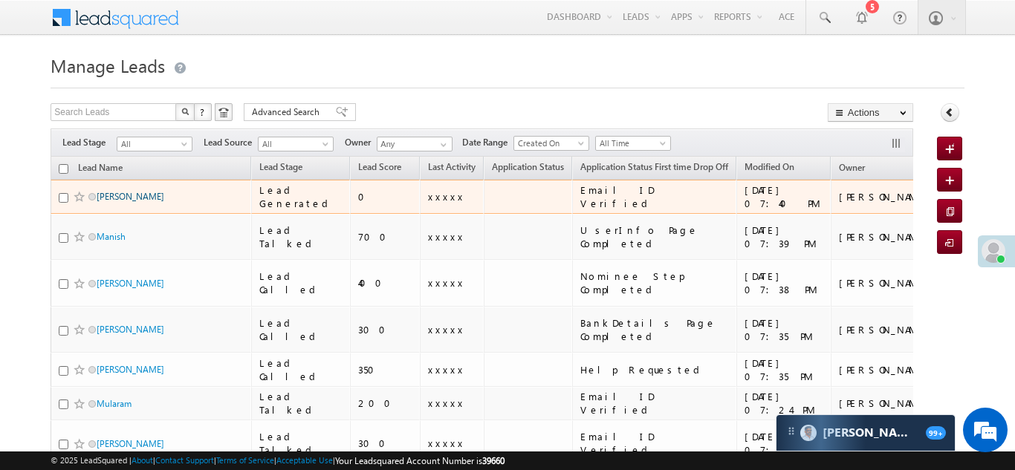
click at [154, 196] on link "[PERSON_NAME]" at bounding box center [131, 196] width 68 height 11
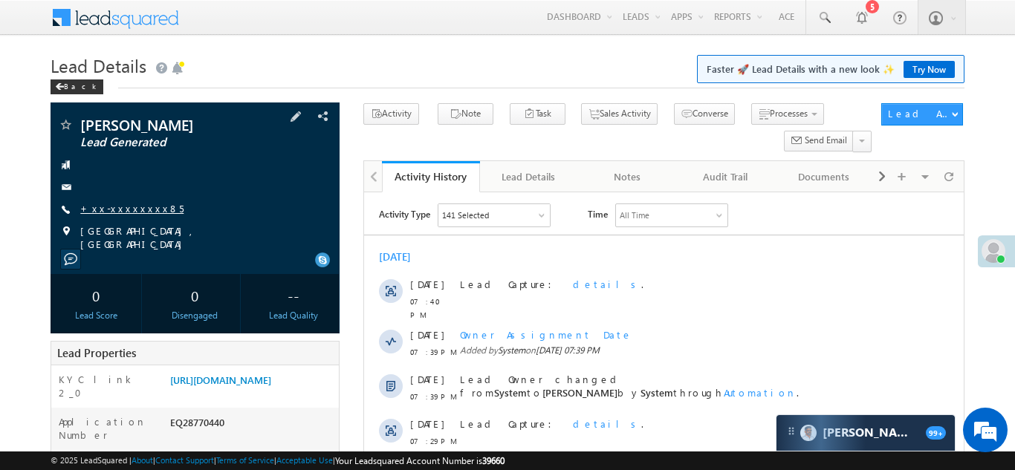
click at [130, 208] on link "+xx-xxxxxxxx85" at bounding box center [131, 208] width 103 height 13
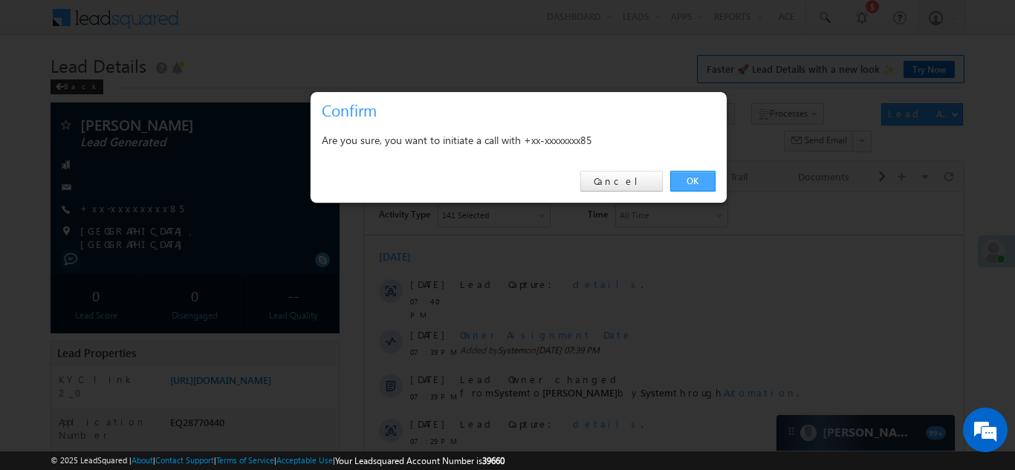
click at [689, 180] on link "OK" at bounding box center [692, 181] width 45 height 21
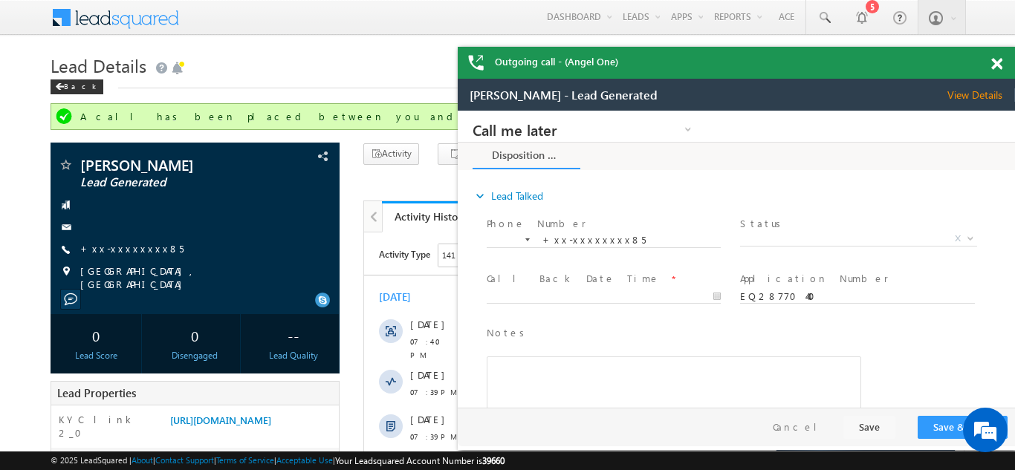
click at [995, 64] on span at bounding box center [996, 64] width 11 height 13
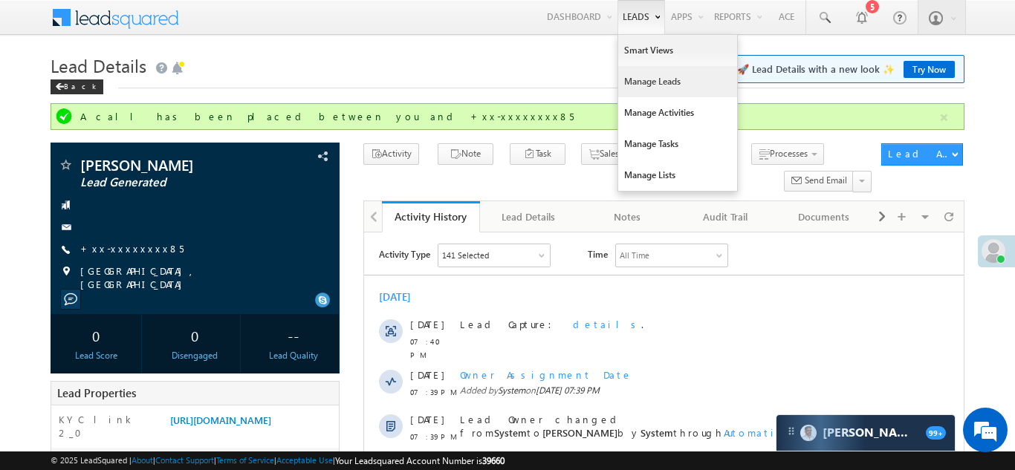
click at [648, 86] on link "Manage Leads" at bounding box center [677, 81] width 119 height 31
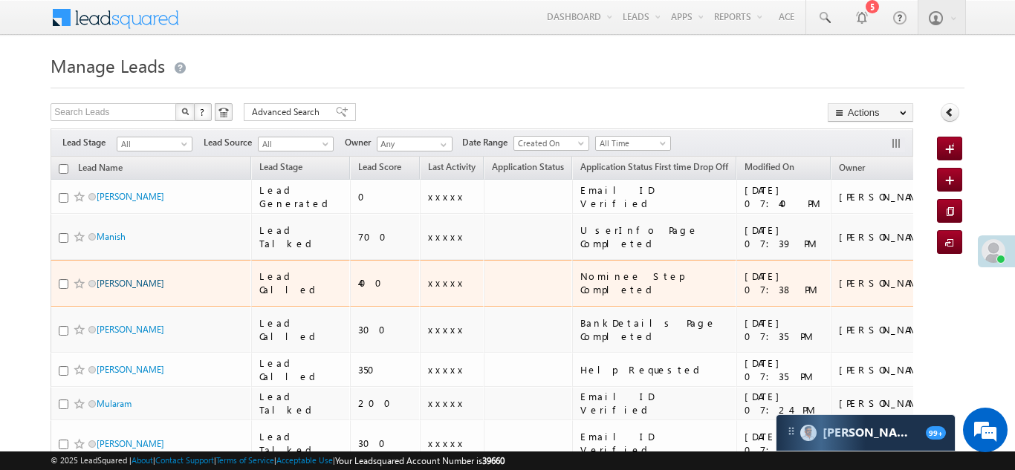
click at [139, 278] on link "Rajmee Tamang" at bounding box center [131, 283] width 68 height 11
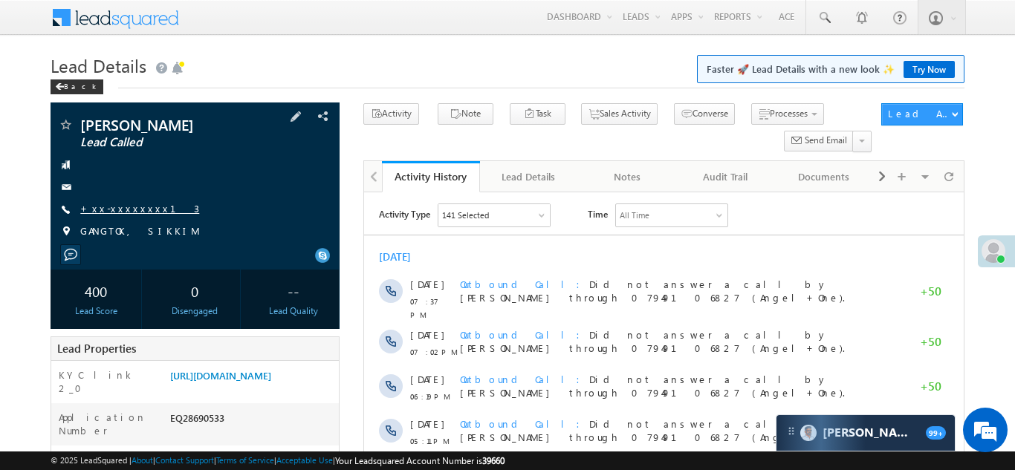
click at [123, 209] on link "+xx-xxxxxxxx13" at bounding box center [139, 208] width 119 height 13
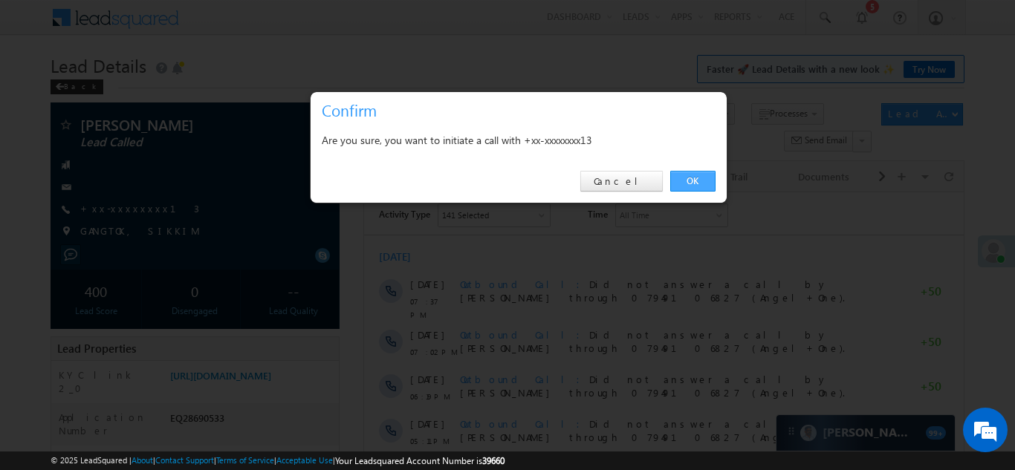
click at [685, 178] on link "OK" at bounding box center [692, 181] width 45 height 21
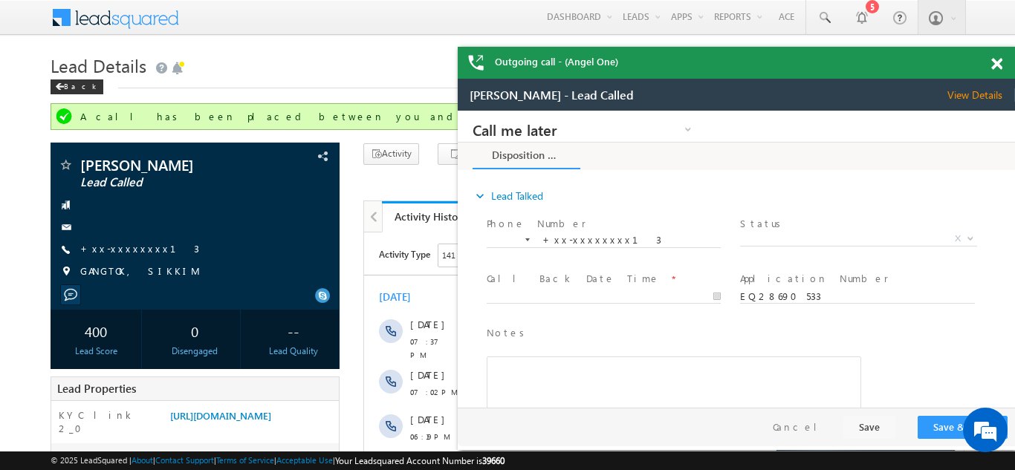
click at [995, 64] on span at bounding box center [996, 64] width 11 height 13
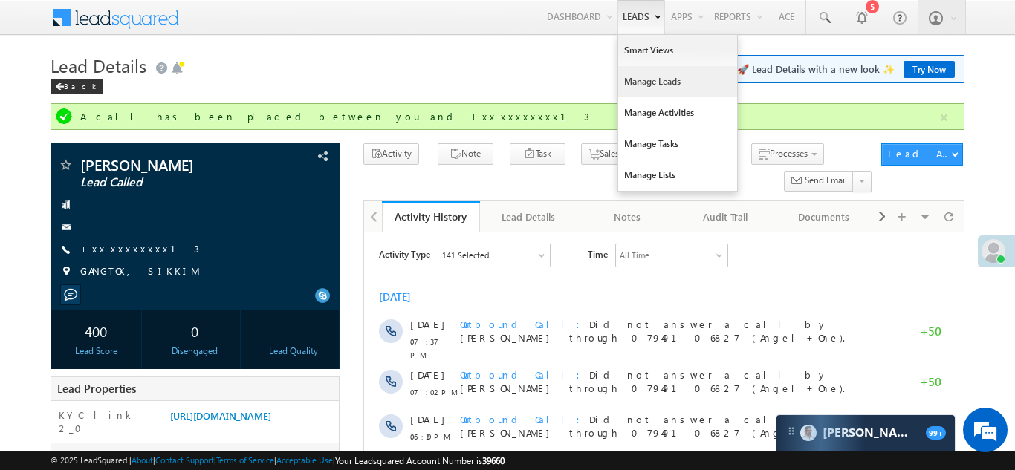
click at [638, 82] on link "Manage Leads" at bounding box center [677, 81] width 119 height 31
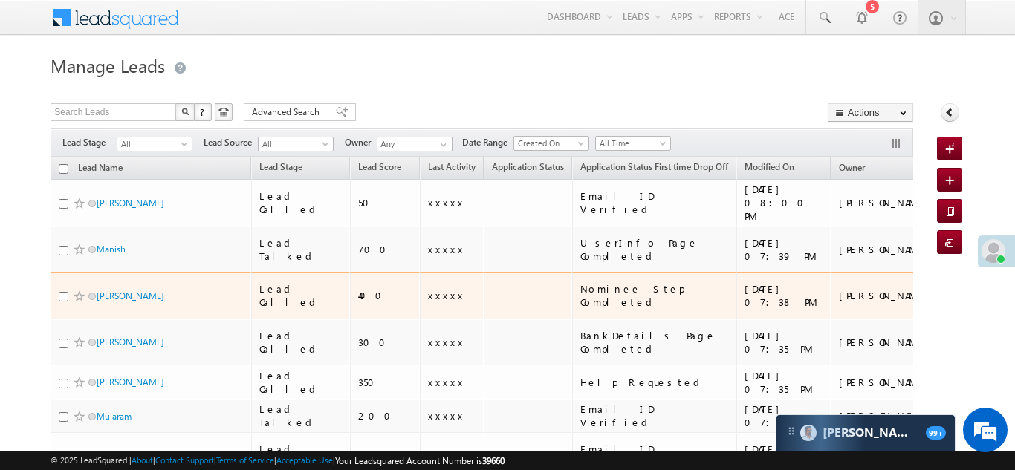
click at [105, 273] on td "Rajmee Tamang" at bounding box center [151, 296] width 201 height 47
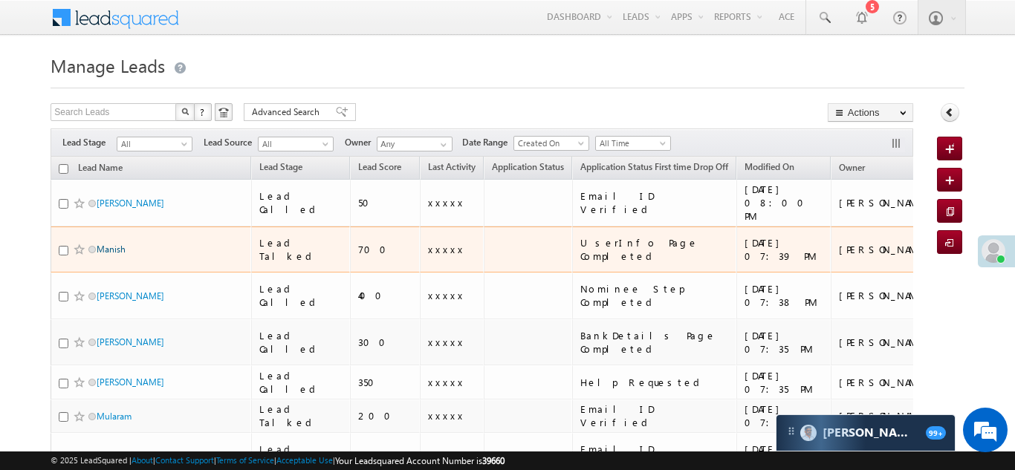
click at [109, 244] on link "Manish" at bounding box center [111, 249] width 29 height 11
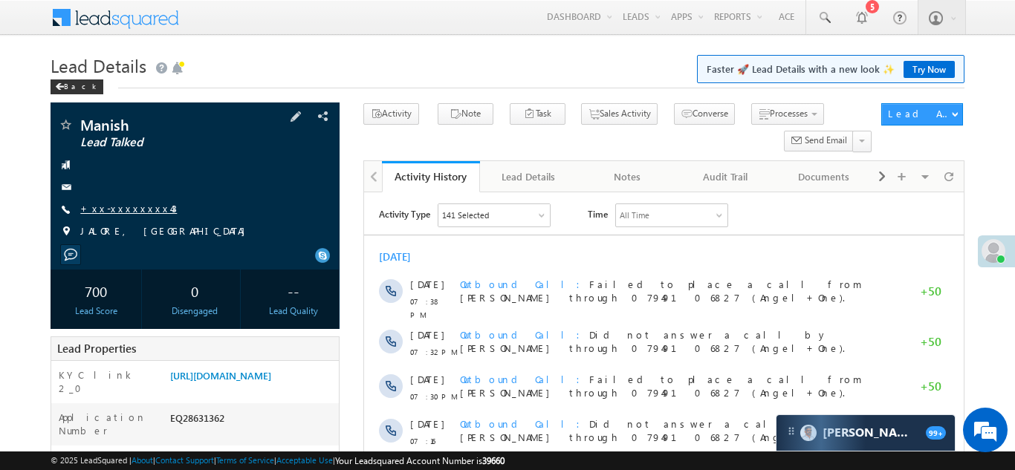
click at [127, 210] on link "+xx-xxxxxxxx43" at bounding box center [128, 208] width 97 height 13
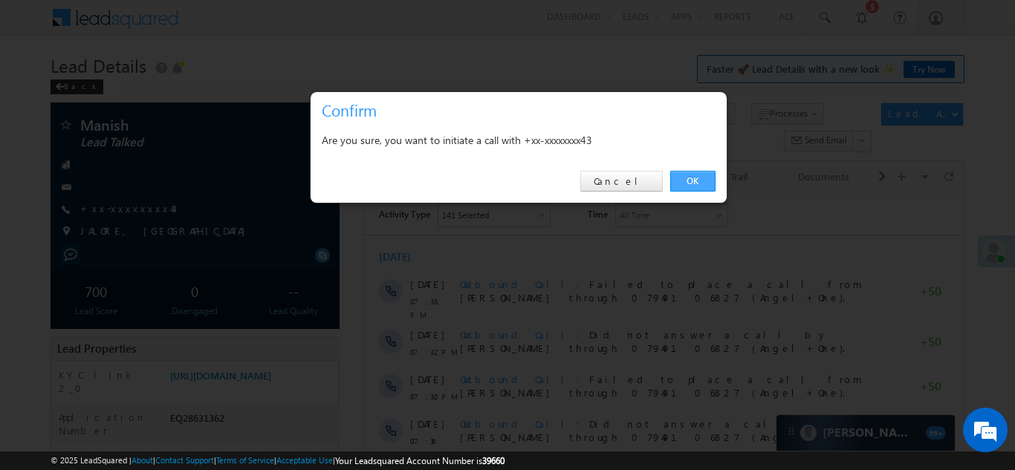
click at [695, 183] on link "OK" at bounding box center [692, 181] width 45 height 21
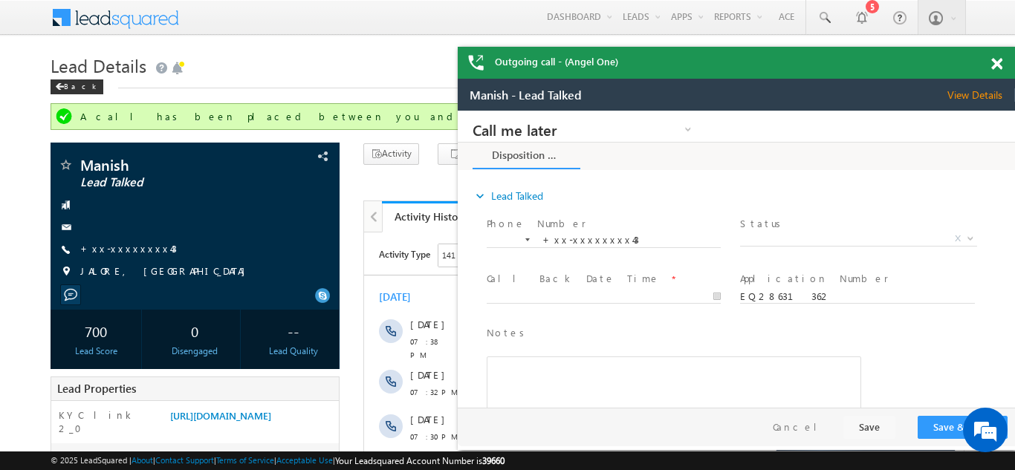
click at [995, 64] on span at bounding box center [996, 64] width 11 height 13
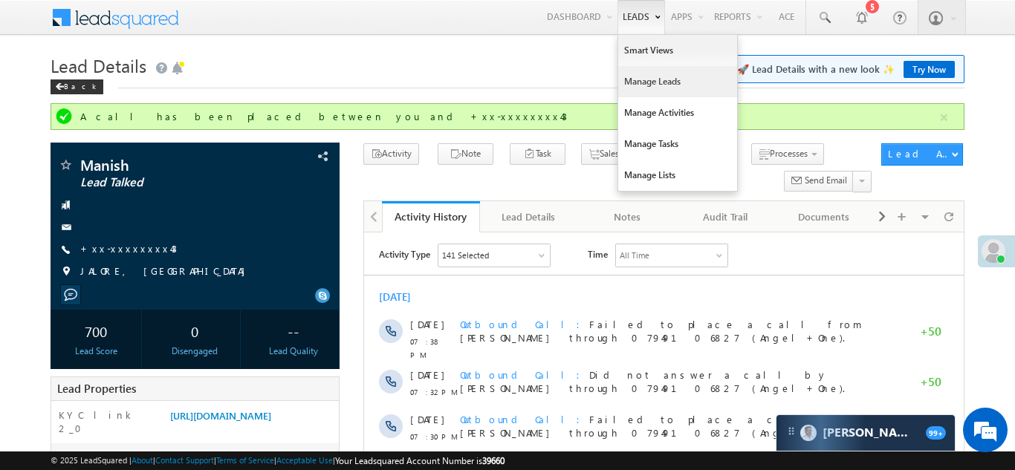
click at [638, 83] on link "Manage Leads" at bounding box center [677, 81] width 119 height 31
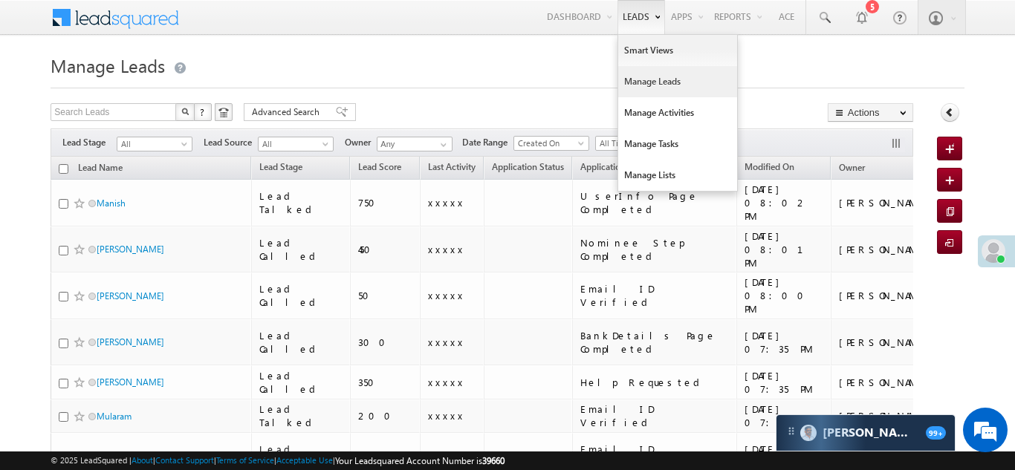
click at [642, 81] on link "Manage Leads" at bounding box center [677, 81] width 119 height 31
click at [637, 84] on link "Manage Leads" at bounding box center [677, 81] width 119 height 31
click at [639, 81] on link "Manage Leads" at bounding box center [677, 81] width 119 height 31
click at [640, 82] on link "Manage Leads" at bounding box center [677, 81] width 119 height 31
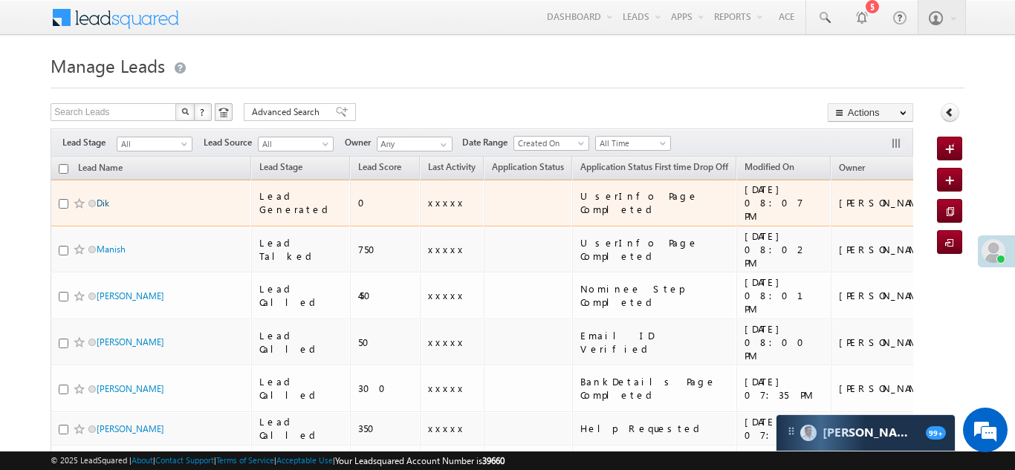
click at [100, 198] on link "Dik" at bounding box center [103, 203] width 13 height 11
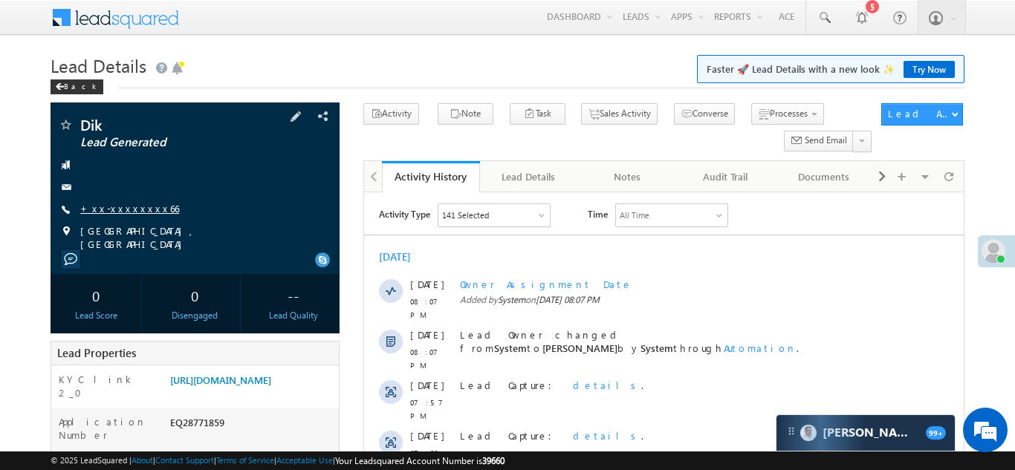
click at [119, 207] on link "+xx-xxxxxxxx66" at bounding box center [129, 208] width 99 height 13
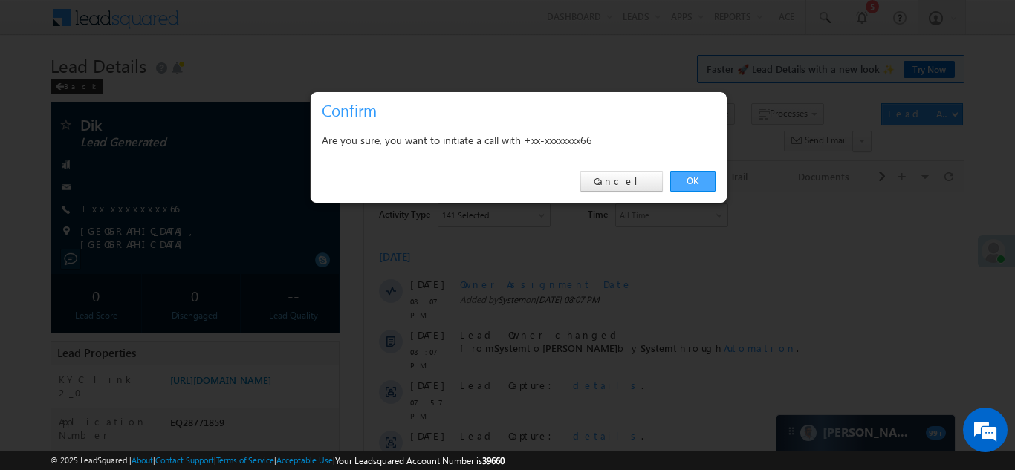
click at [699, 177] on link "OK" at bounding box center [692, 181] width 45 height 21
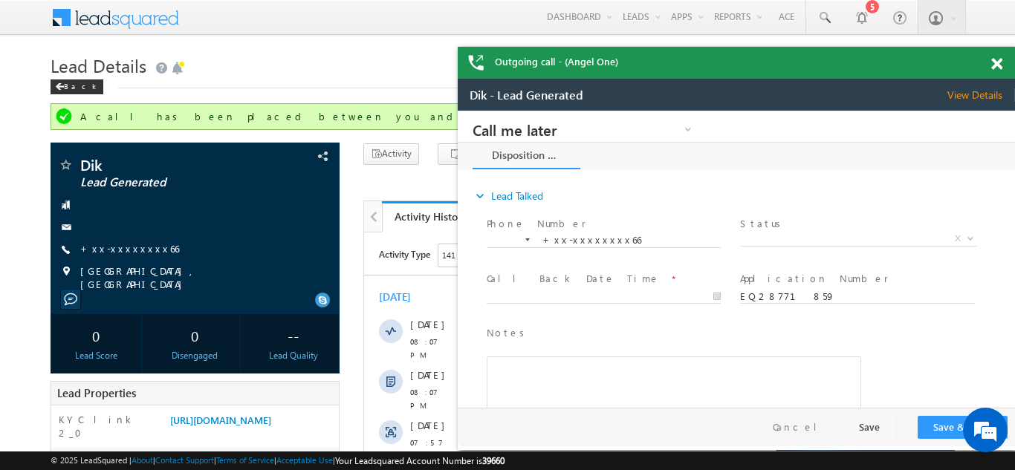
click at [998, 61] on span at bounding box center [996, 64] width 11 height 13
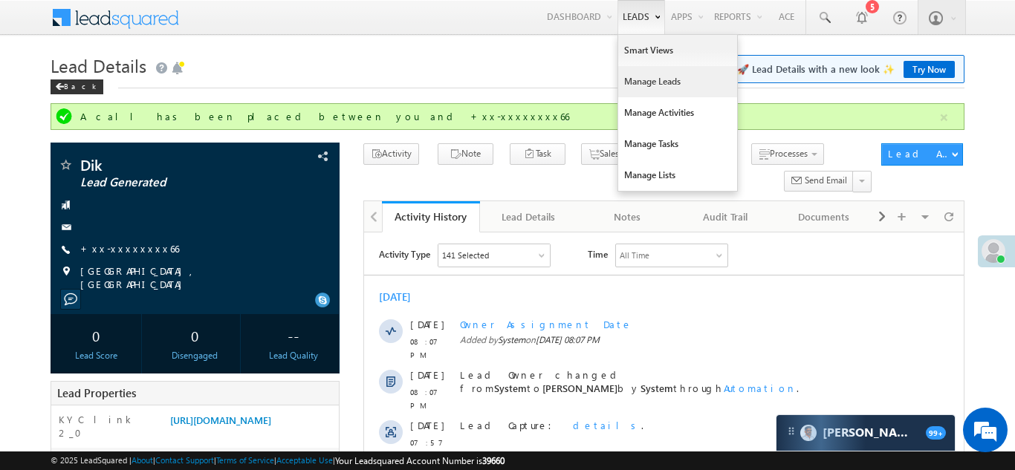
click at [642, 84] on link "Manage Leads" at bounding box center [677, 81] width 119 height 31
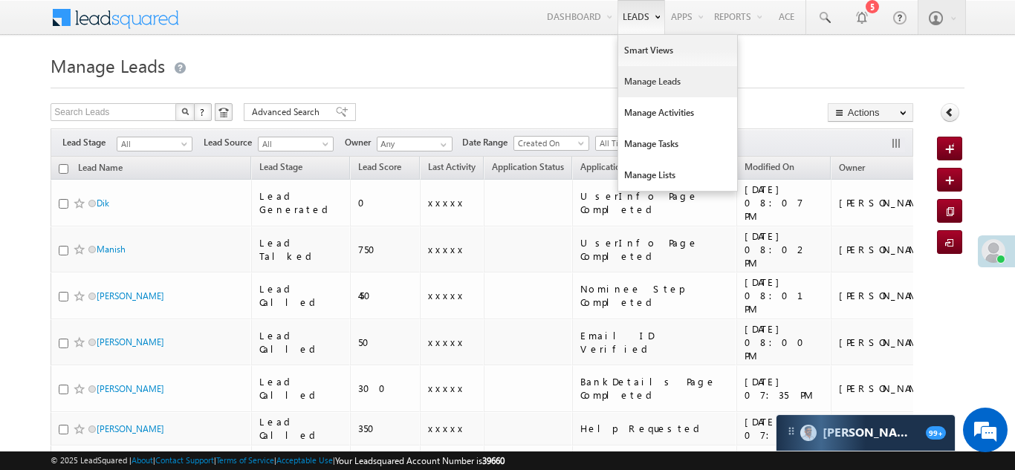
click at [634, 90] on link "Manage Leads" at bounding box center [677, 81] width 119 height 31
click at [648, 88] on link "Manage Leads" at bounding box center [677, 81] width 119 height 31
click at [637, 84] on link "Manage Leads" at bounding box center [677, 81] width 119 height 31
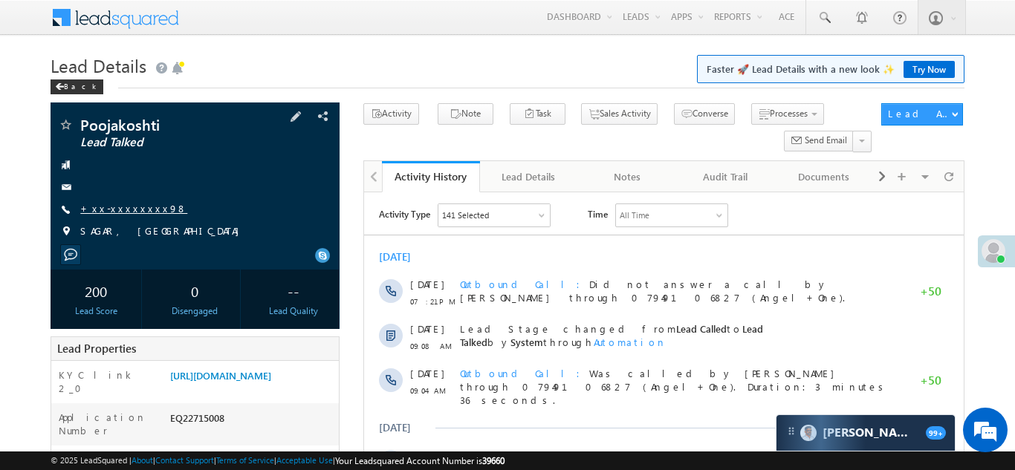
click at [117, 209] on link "+xx-xxxxxxxx98" at bounding box center [133, 208] width 107 height 13
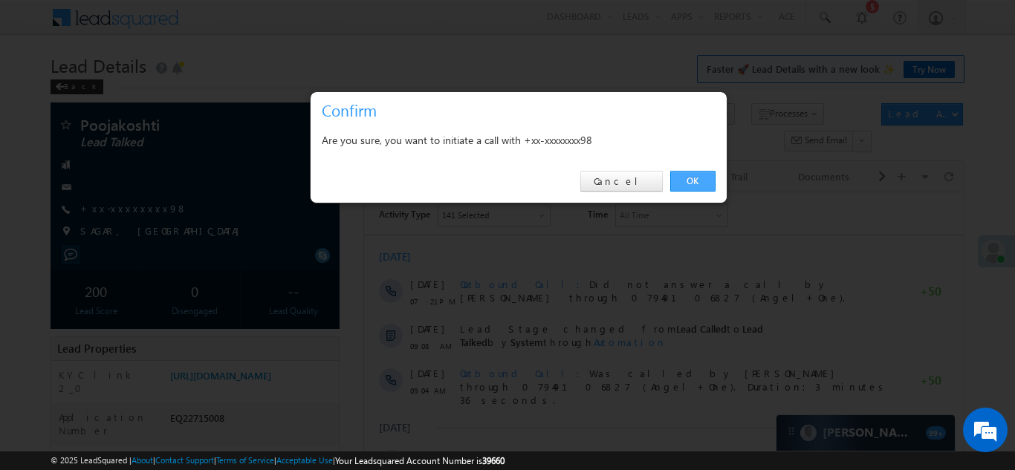
click at [692, 180] on link "OK" at bounding box center [692, 181] width 45 height 21
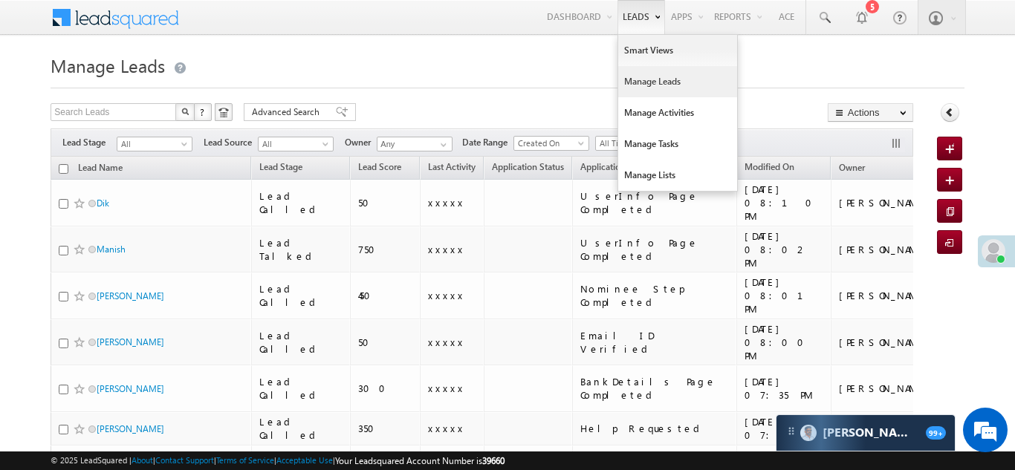
click at [644, 81] on link "Manage Leads" at bounding box center [677, 81] width 119 height 31
click at [637, 79] on link "Manage Leads" at bounding box center [677, 81] width 119 height 31
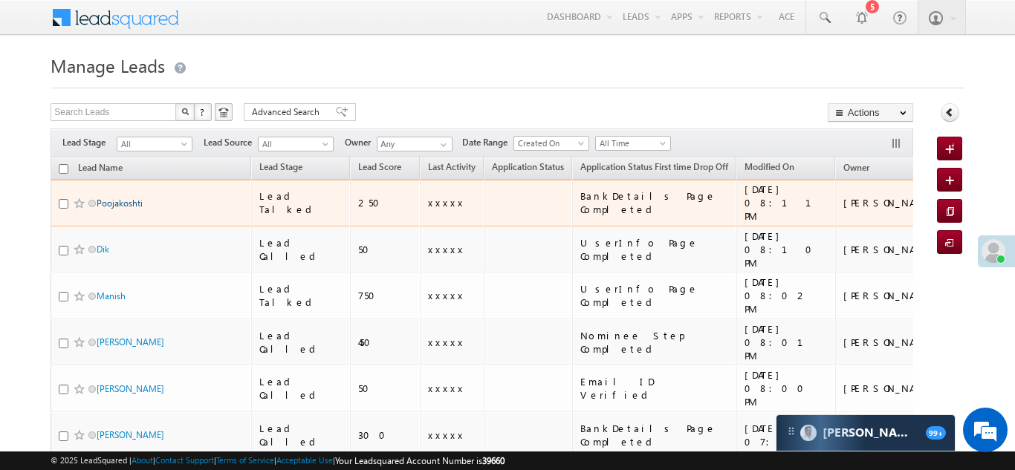
click at [114, 198] on link "Poojakoshti" at bounding box center [120, 203] width 46 height 11
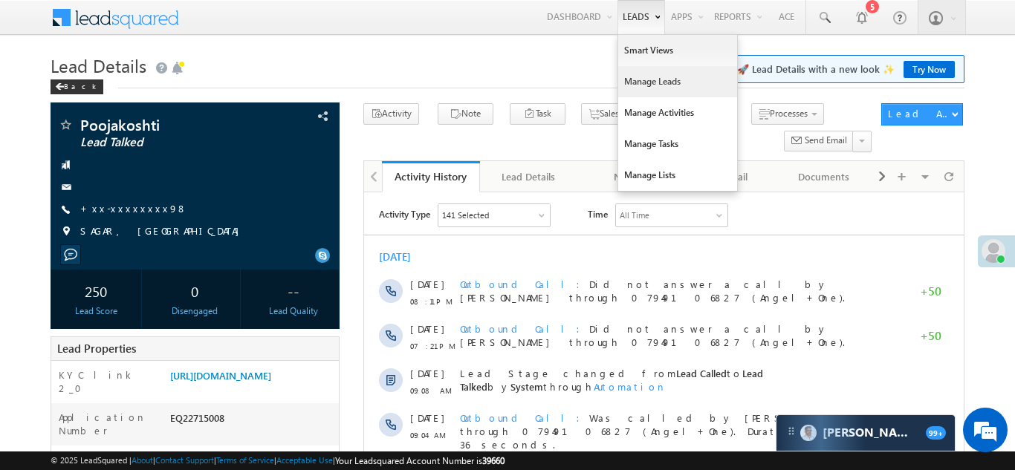
click at [648, 79] on link "Manage Leads" at bounding box center [677, 81] width 119 height 31
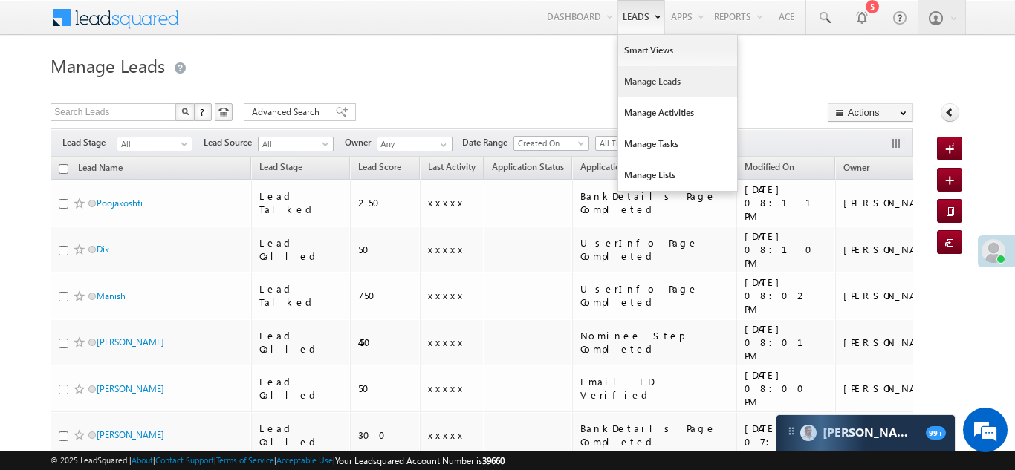
click at [643, 80] on link "Manage Leads" at bounding box center [677, 81] width 119 height 31
click at [628, 82] on link "Manage Leads" at bounding box center [677, 81] width 119 height 31
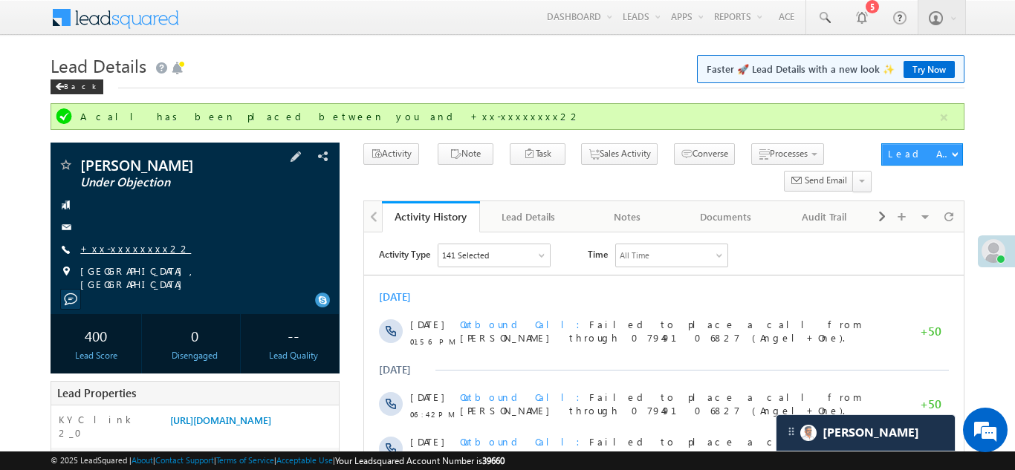
click at [134, 249] on link "+xx-xxxxxxxx22" at bounding box center [135, 248] width 111 height 13
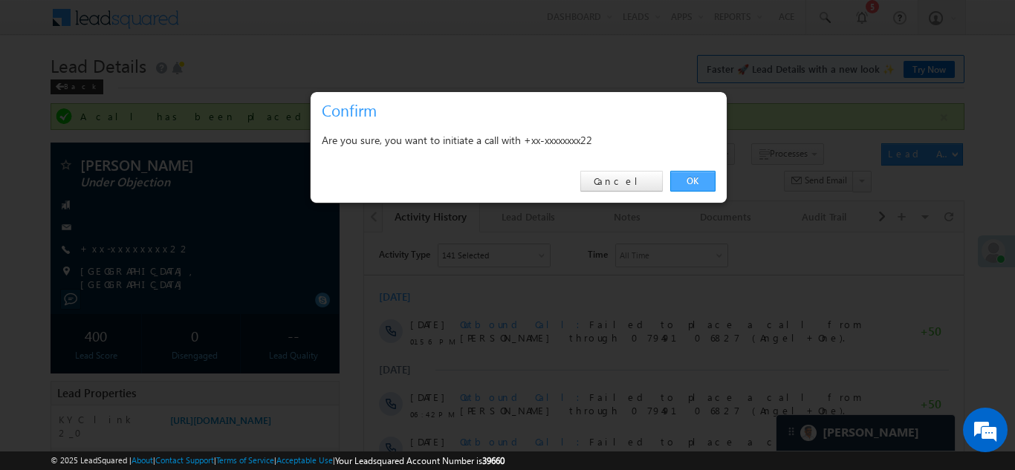
click at [692, 177] on link "OK" at bounding box center [692, 181] width 45 height 21
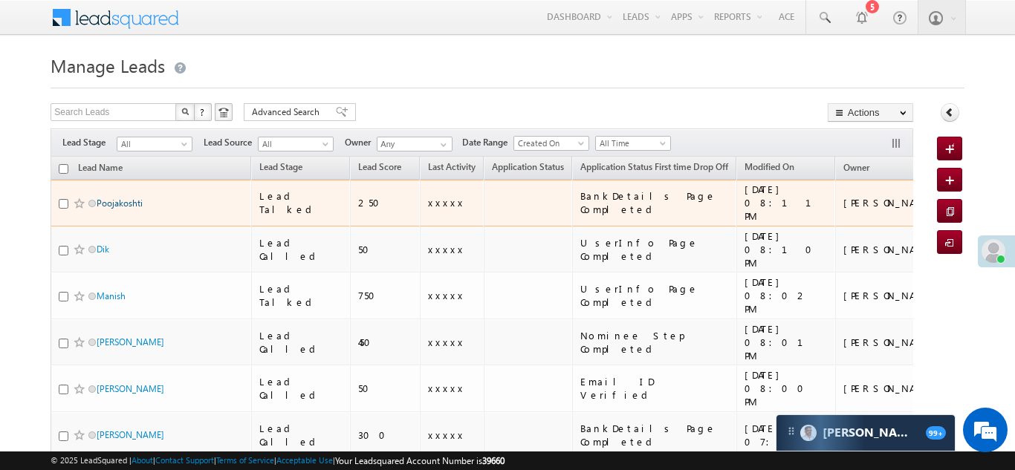
click at [126, 200] on link "Poojakoshti" at bounding box center [120, 203] width 46 height 11
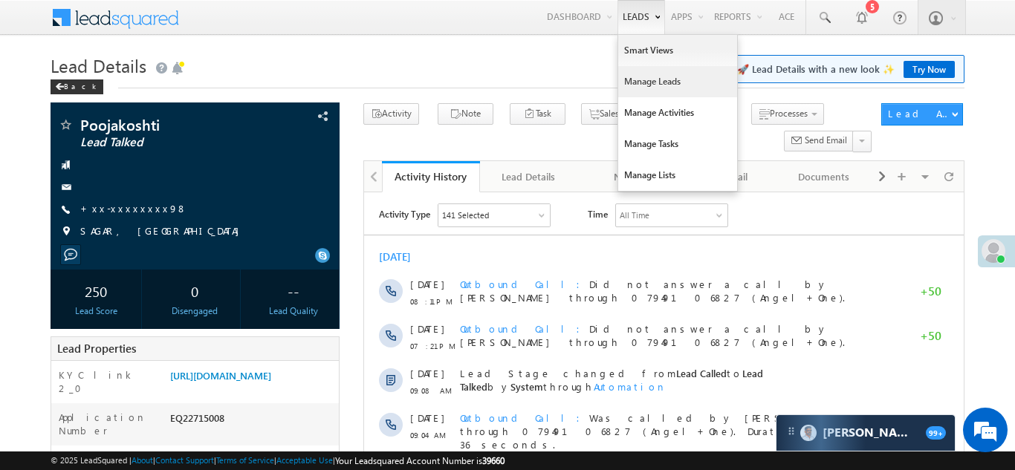
click at [648, 80] on link "Manage Leads" at bounding box center [677, 81] width 119 height 31
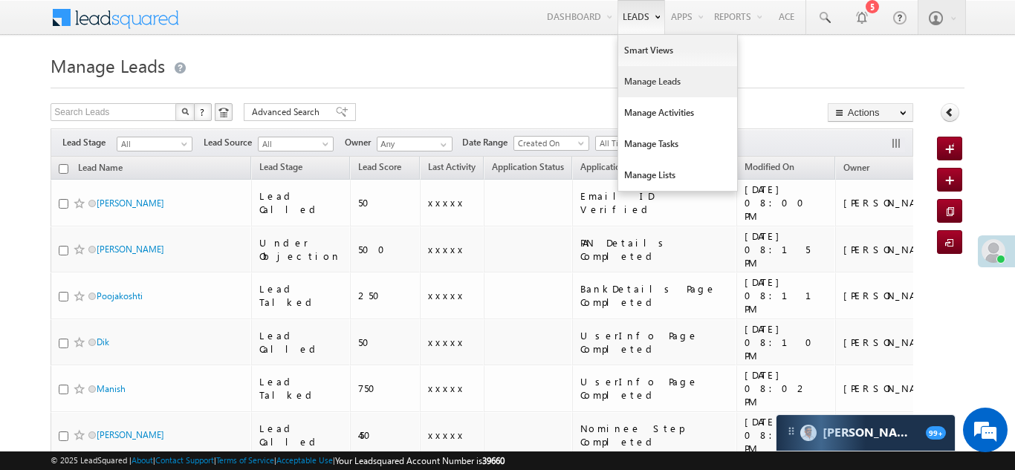
click at [644, 77] on link "Manage Leads" at bounding box center [677, 81] width 119 height 31
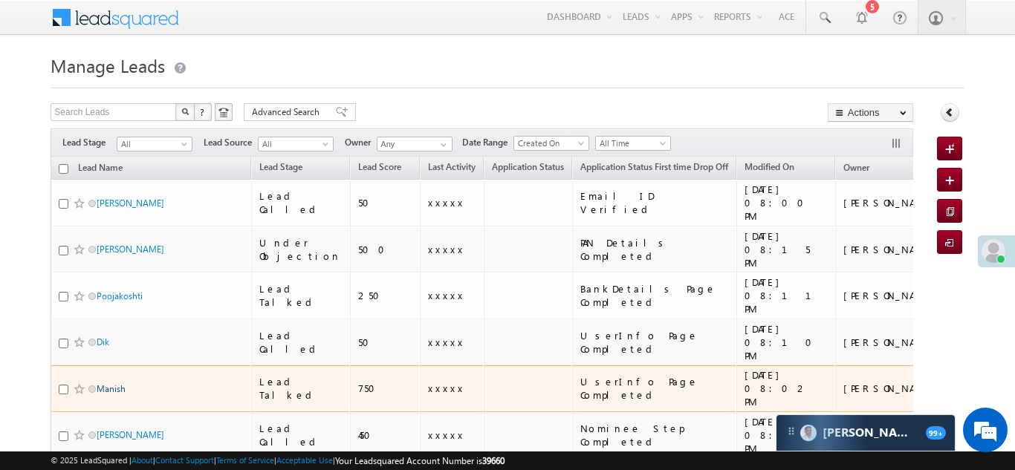
click at [111, 383] on link "Manish" at bounding box center [111, 388] width 29 height 11
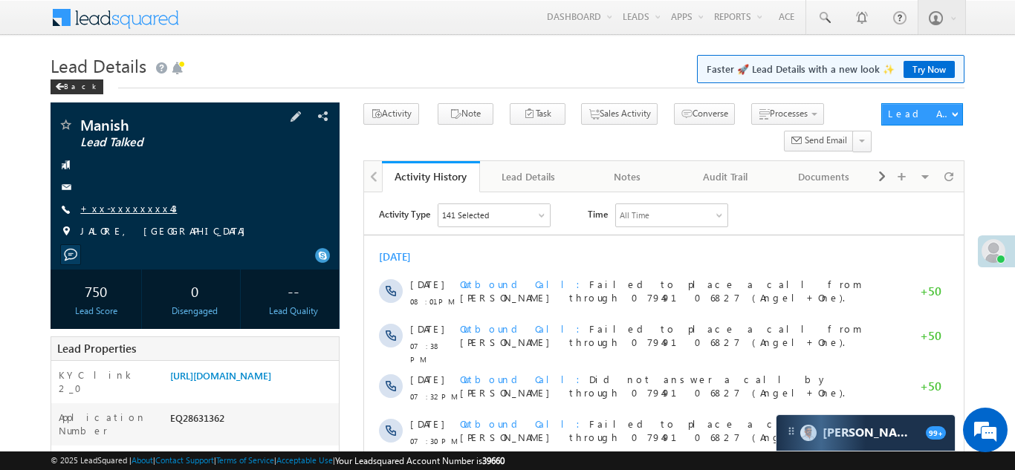
click at [119, 209] on link "+xx-xxxxxxxx43" at bounding box center [128, 208] width 97 height 13
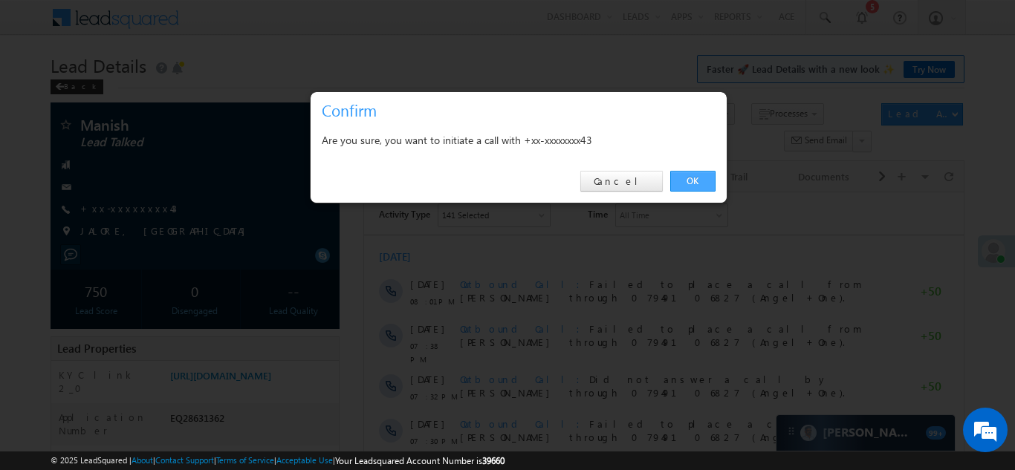
click at [686, 182] on link "OK" at bounding box center [692, 181] width 45 height 21
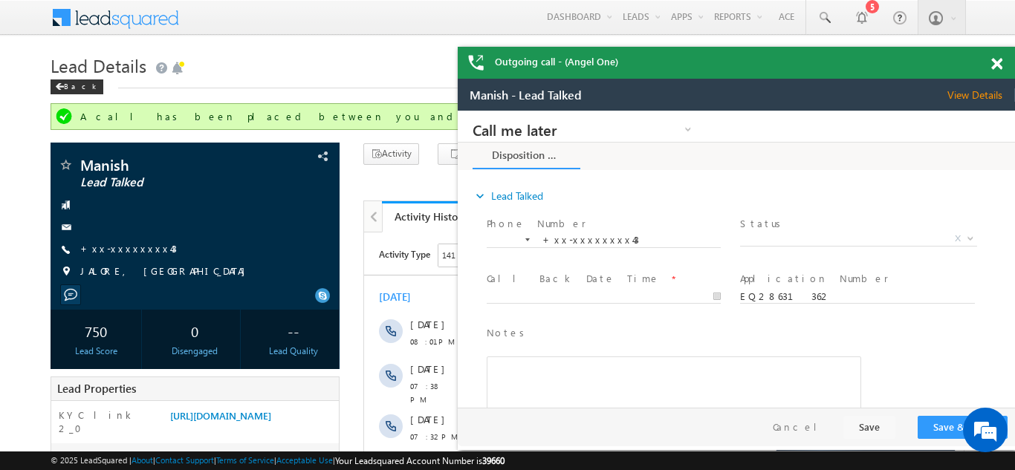
click at [996, 66] on span at bounding box center [996, 64] width 11 height 13
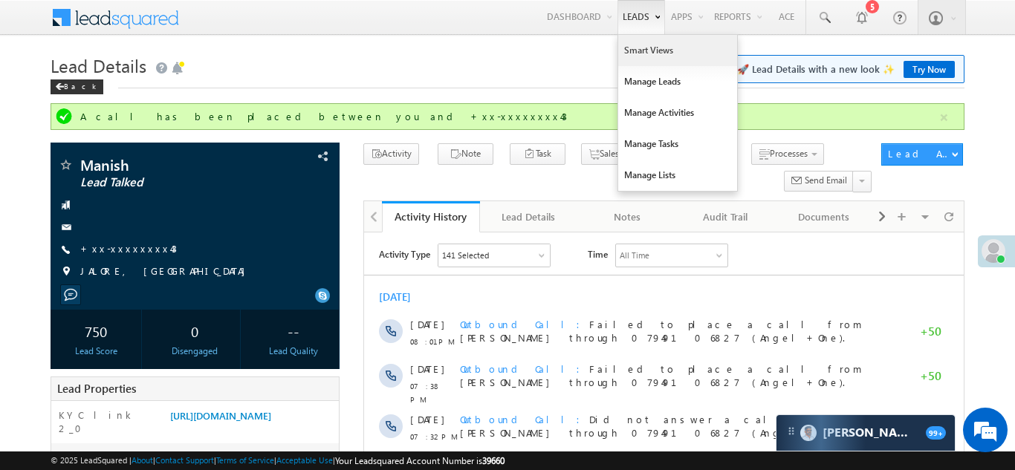
click at [640, 52] on link "Smart Views" at bounding box center [677, 50] width 119 height 31
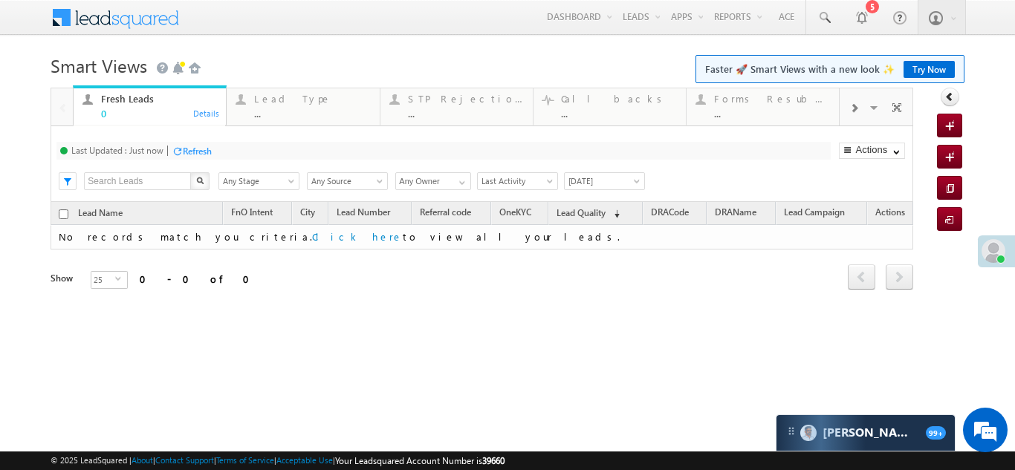
click at [856, 107] on span at bounding box center [853, 109] width 9 height 12
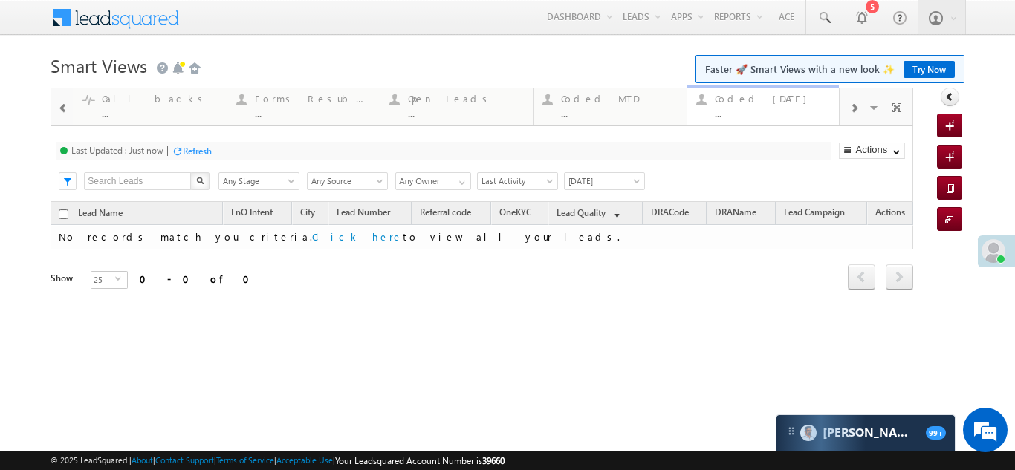
click at [764, 105] on div "Coded [DATE] ..." at bounding box center [773, 104] width 116 height 29
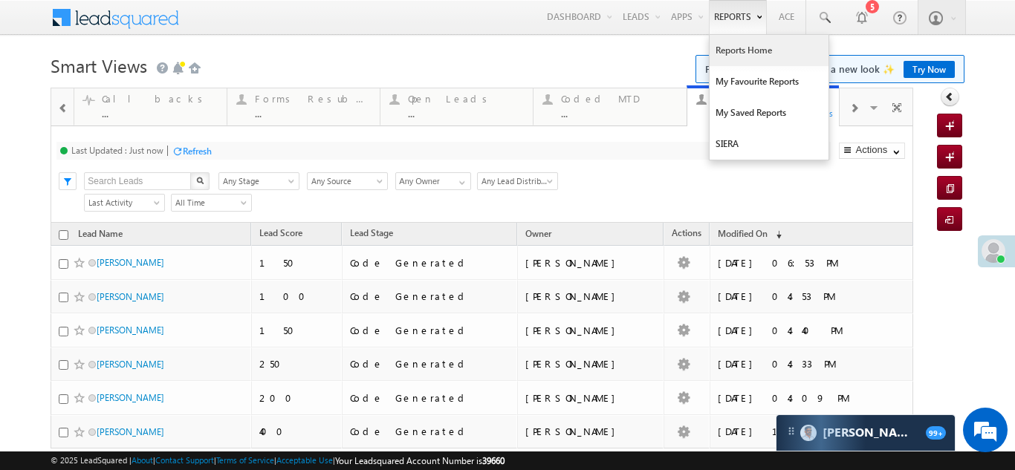
click at [738, 58] on link "Reports Home" at bounding box center [768, 50] width 119 height 31
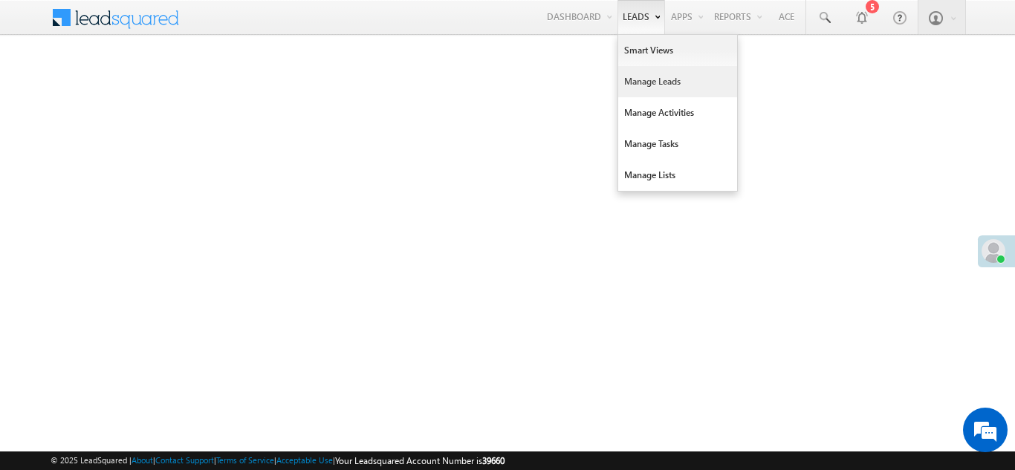
click at [638, 83] on link "Manage Leads" at bounding box center [677, 81] width 119 height 31
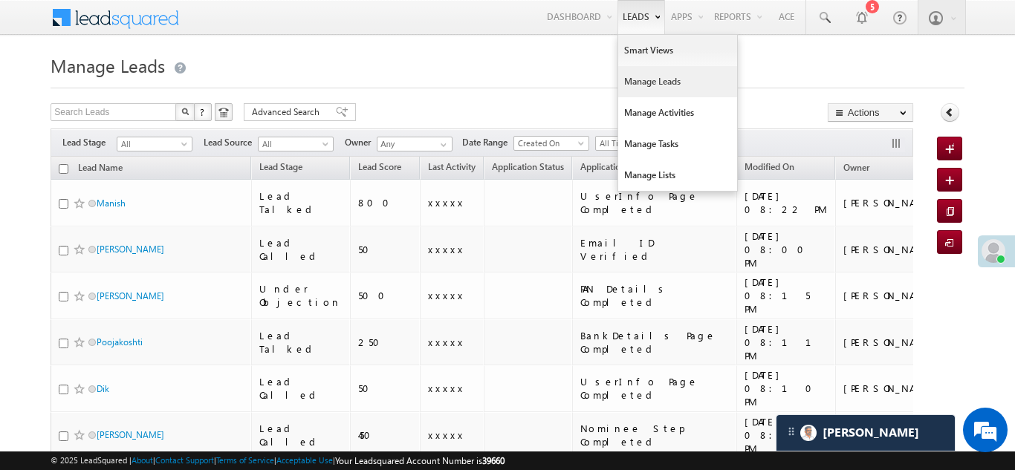
click at [644, 81] on link "Manage Leads" at bounding box center [677, 81] width 119 height 31
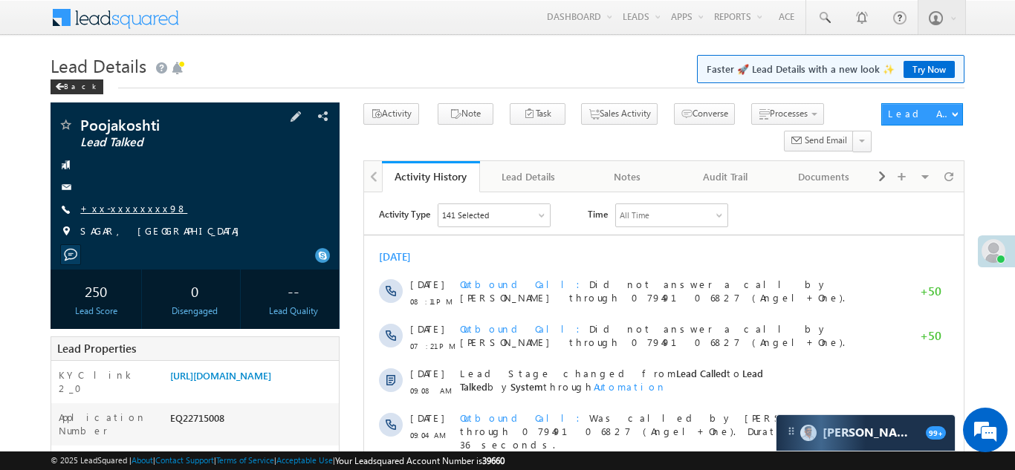
click at [126, 207] on link "+xx-xxxxxxxx98" at bounding box center [133, 208] width 107 height 13
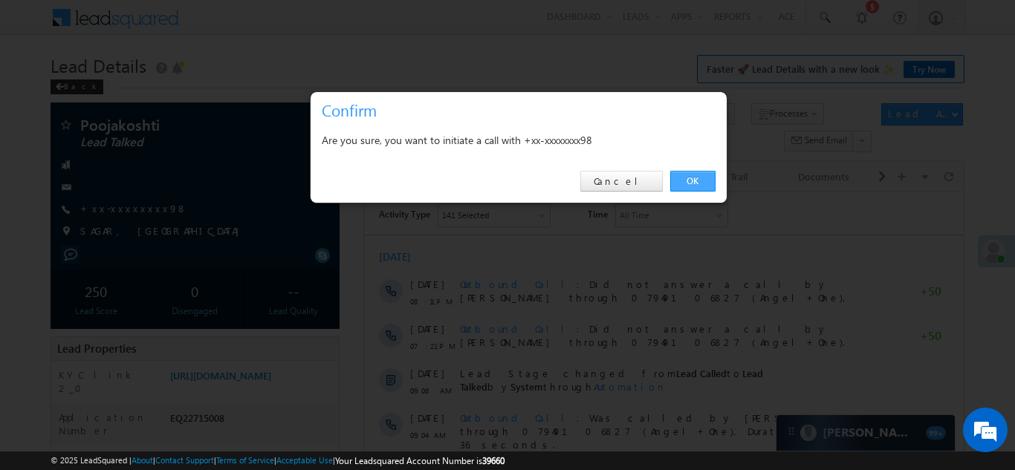
click at [692, 181] on link "OK" at bounding box center [692, 181] width 45 height 21
